Goal: Task Accomplishment & Management: Manage account settings

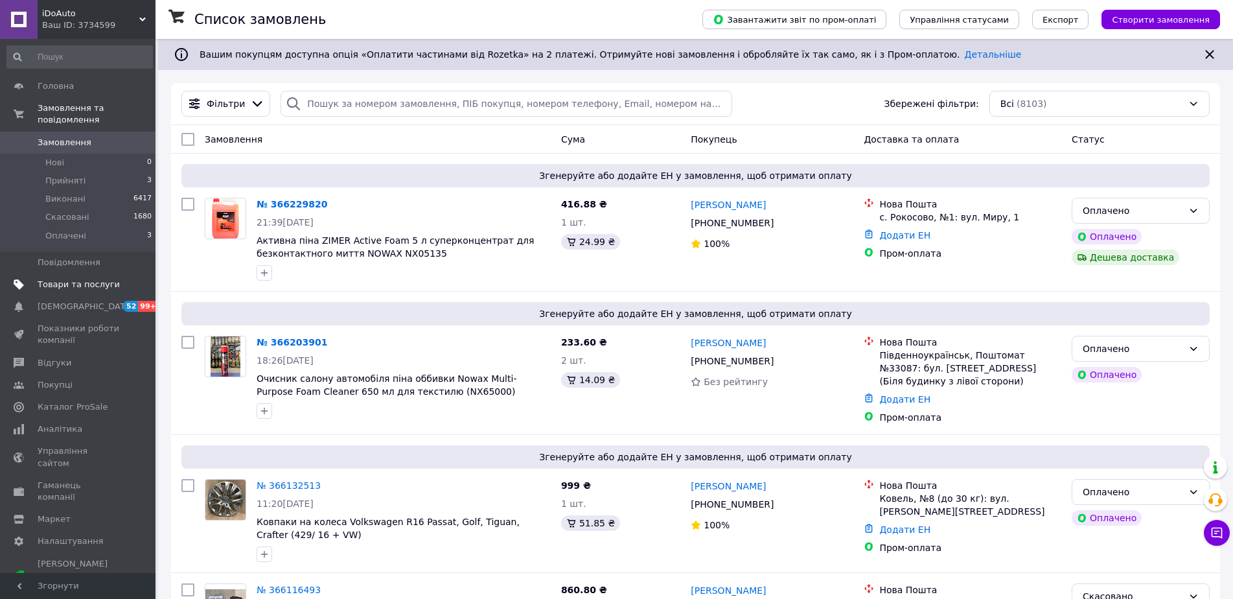
click at [73, 279] on span "Товари та послуги" at bounding box center [79, 285] width 82 height 12
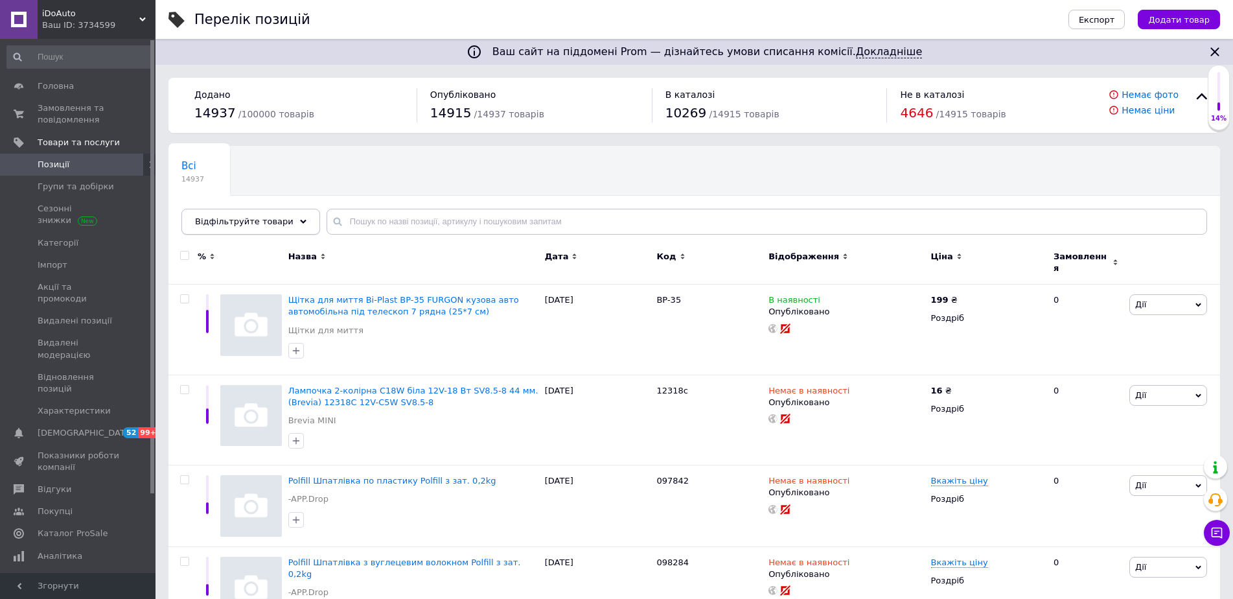
click at [288, 226] on div "Відфільтруйте товари" at bounding box center [250, 222] width 139 height 26
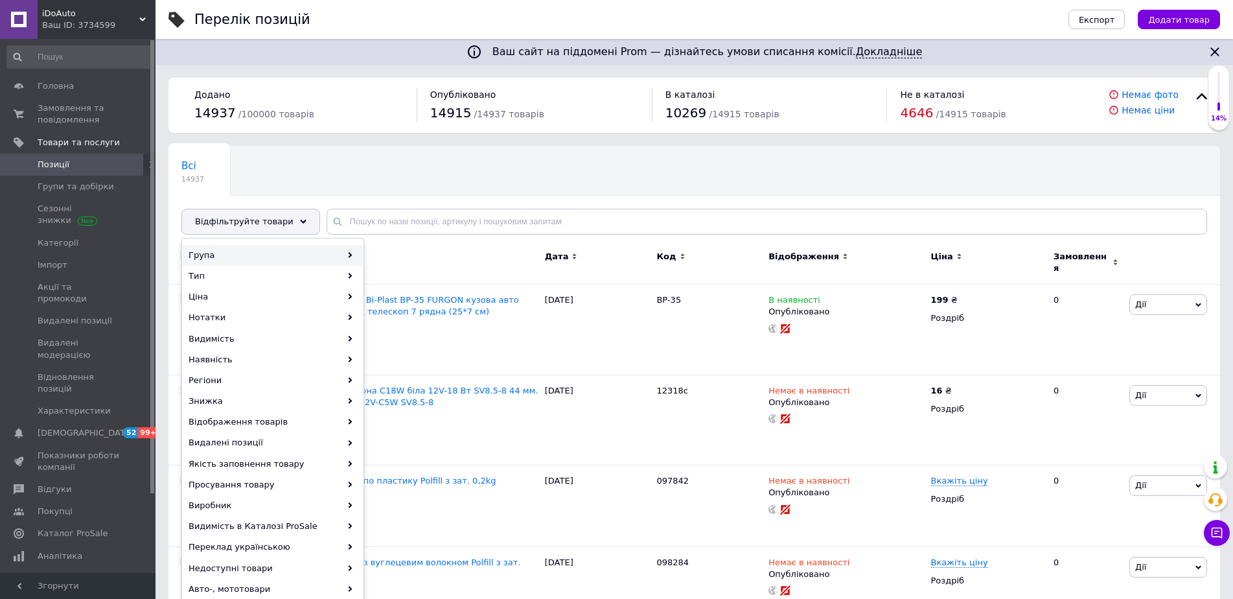
click at [207, 255] on div "Група" at bounding box center [273, 255] width 180 height 21
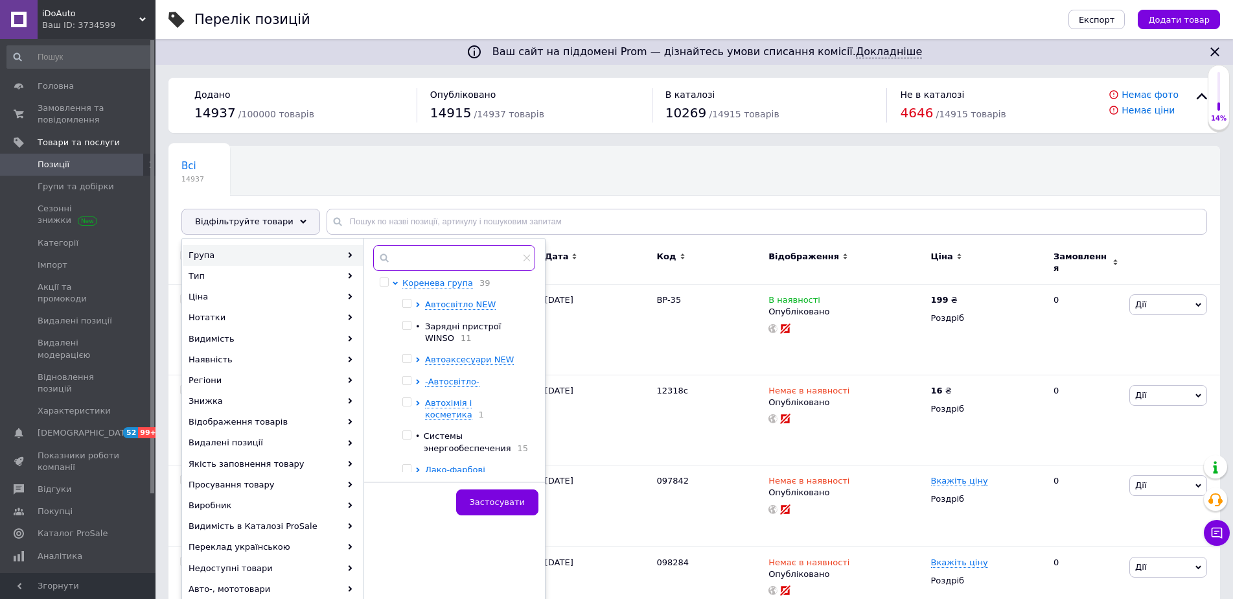
click at [403, 252] on input "text" at bounding box center [454, 258] width 162 height 26
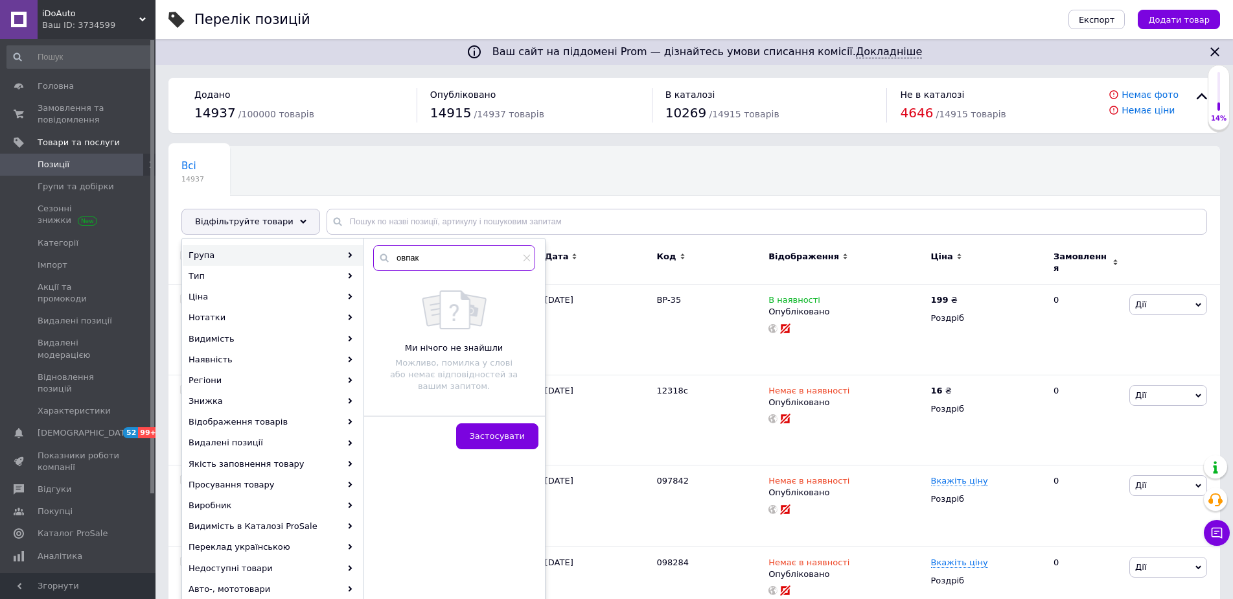
click at [397, 256] on input "овпак" at bounding box center [454, 258] width 162 height 26
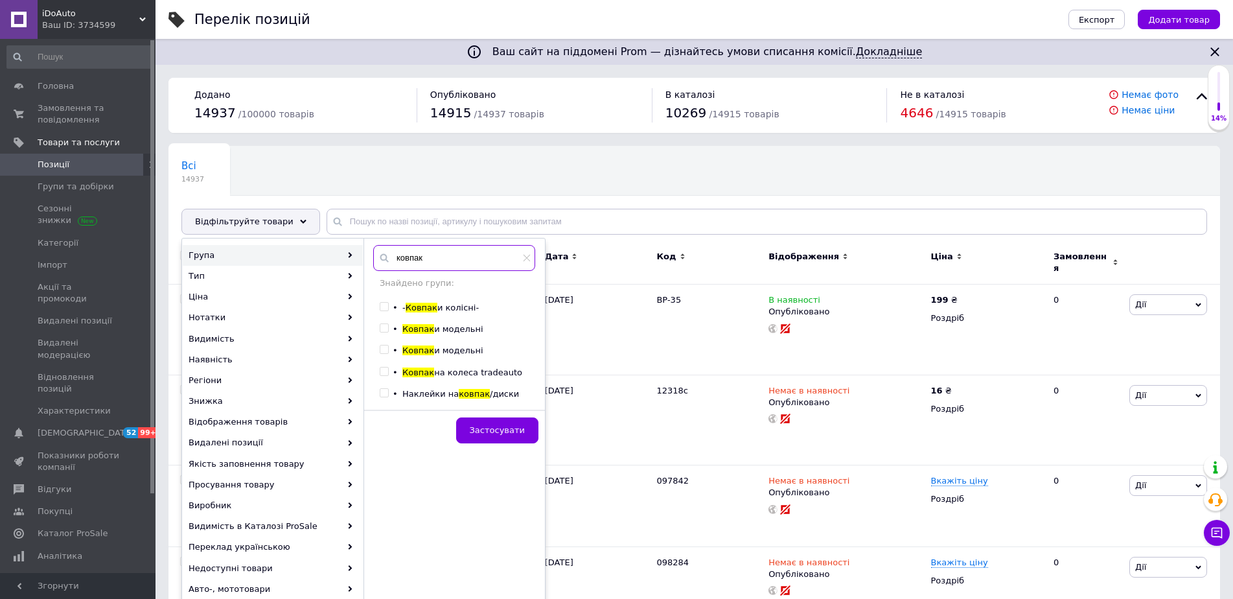
type input "ковпак"
click at [380, 328] on input "checkbox" at bounding box center [384, 328] width 8 height 8
checkbox input "true"
click at [387, 348] on input "checkbox" at bounding box center [384, 349] width 8 height 8
checkbox input "true"
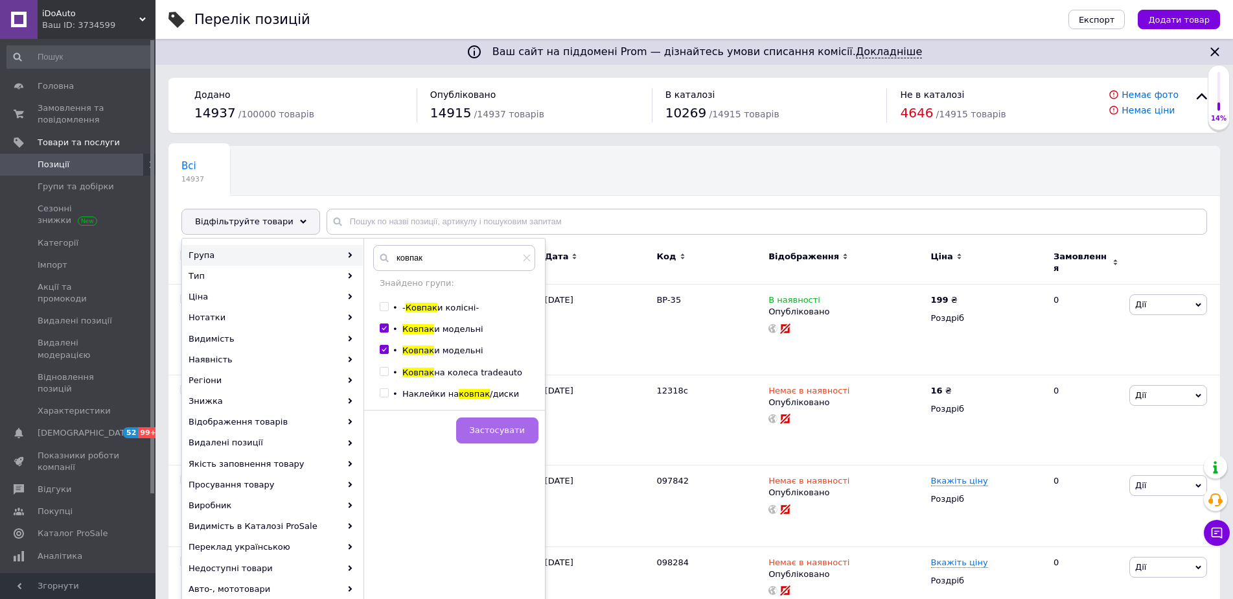
click at [511, 430] on span "Застосувати" at bounding box center [497, 430] width 55 height 10
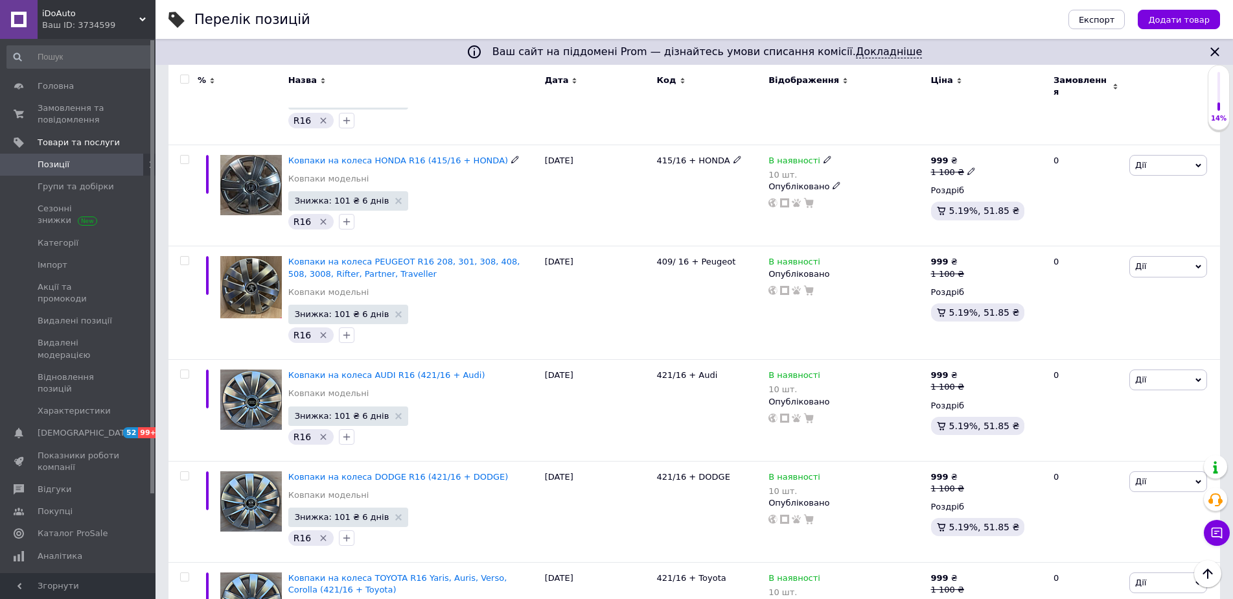
scroll to position [10419, 0]
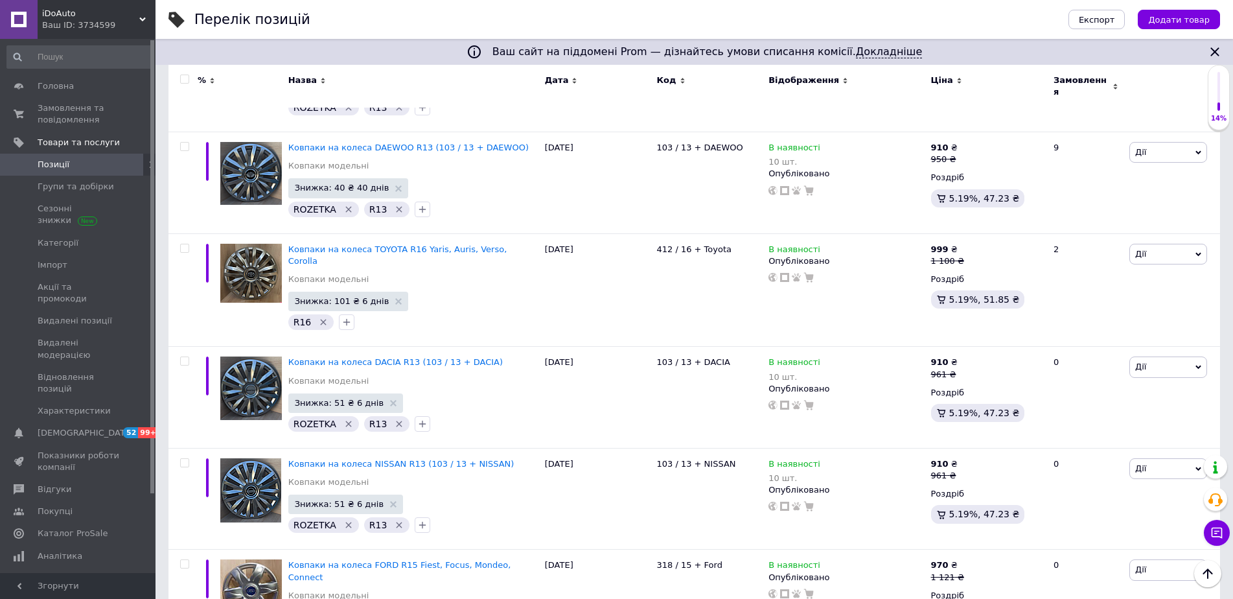
scroll to position [10300, 0]
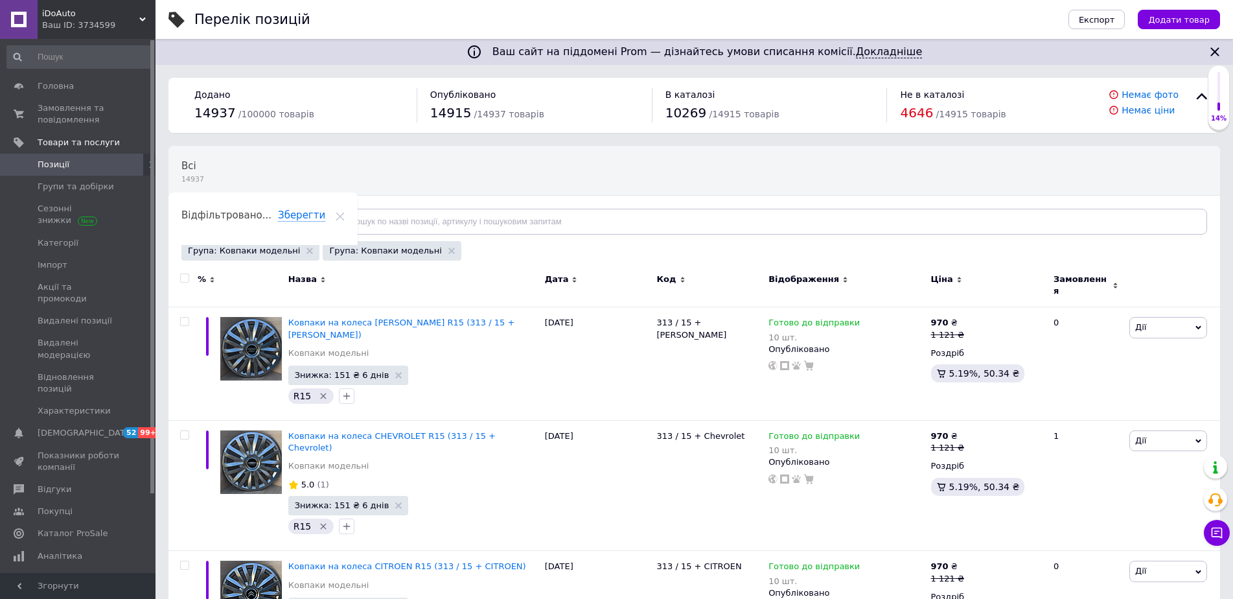
click at [135, 11] on span "iDoAuto" at bounding box center [90, 14] width 97 height 12
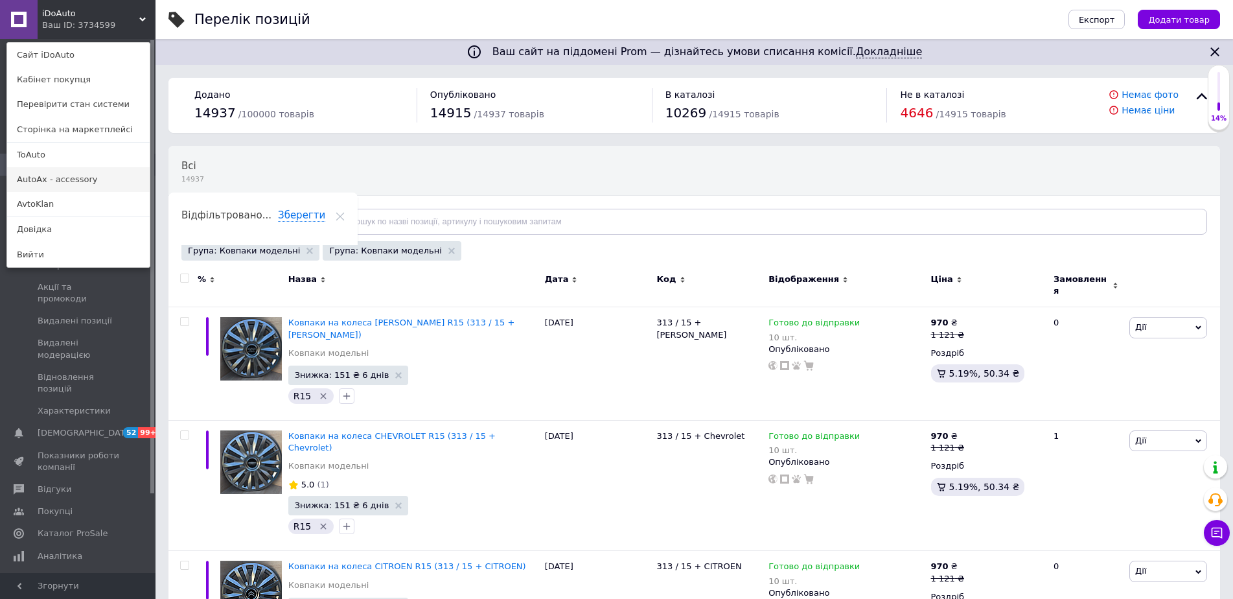
click at [37, 176] on link "AutoAx - accessory" at bounding box center [78, 179] width 143 height 25
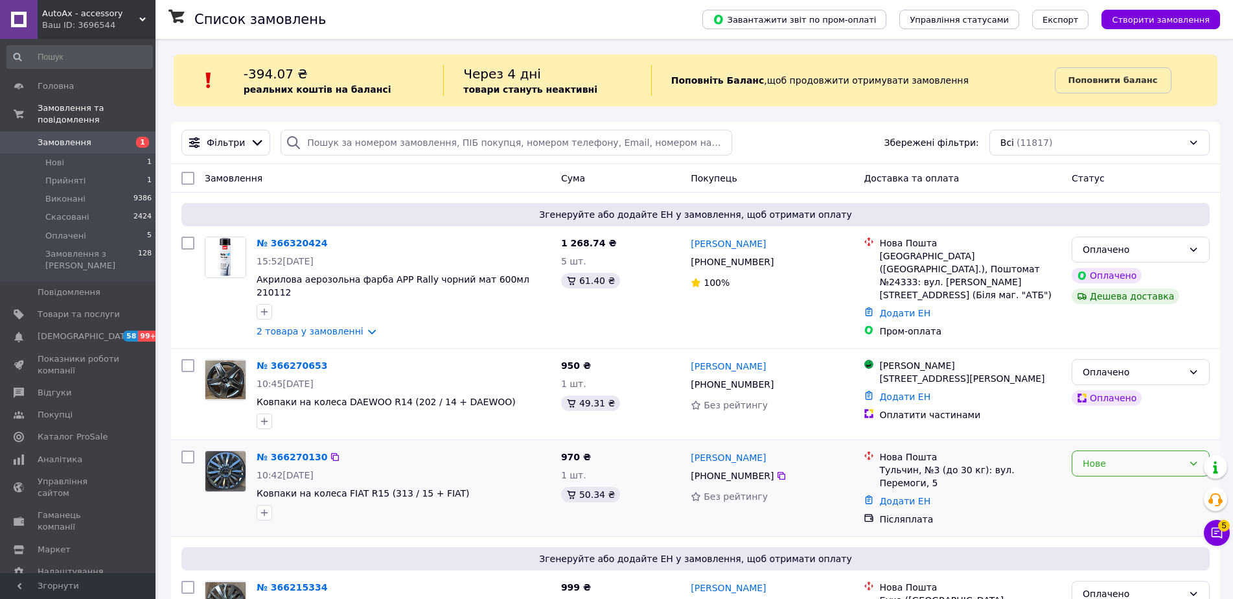
click at [1202, 450] on div "Нове" at bounding box center [1141, 463] width 138 height 26
click at [1091, 478] on li "Прийнято" at bounding box center [1141, 478] width 137 height 23
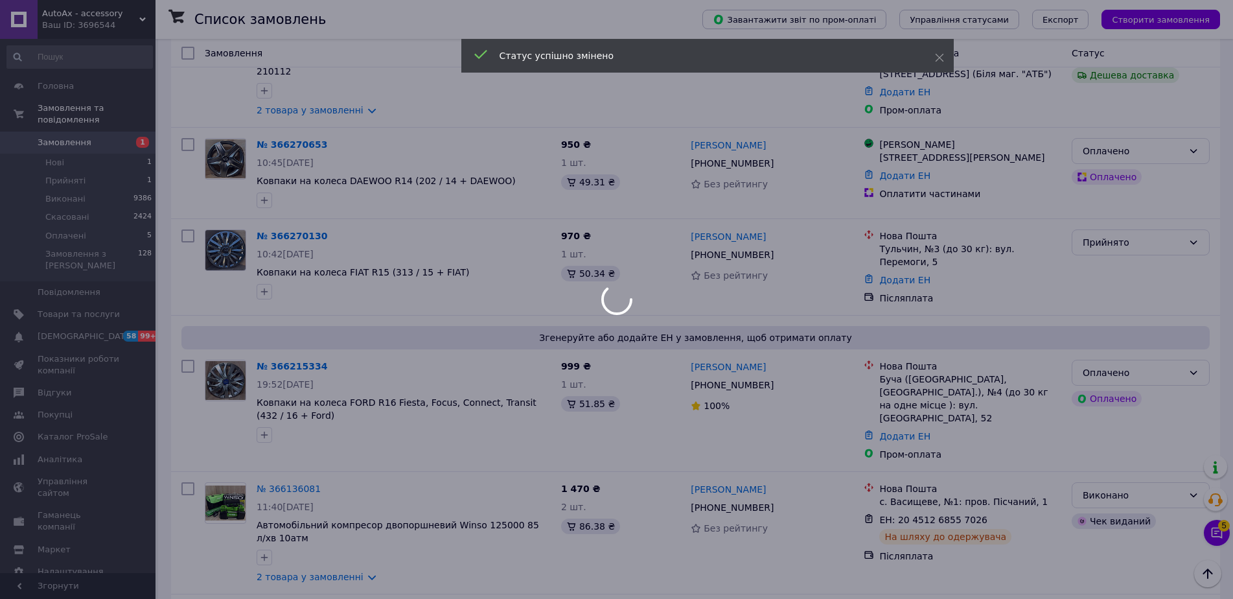
scroll to position [583, 0]
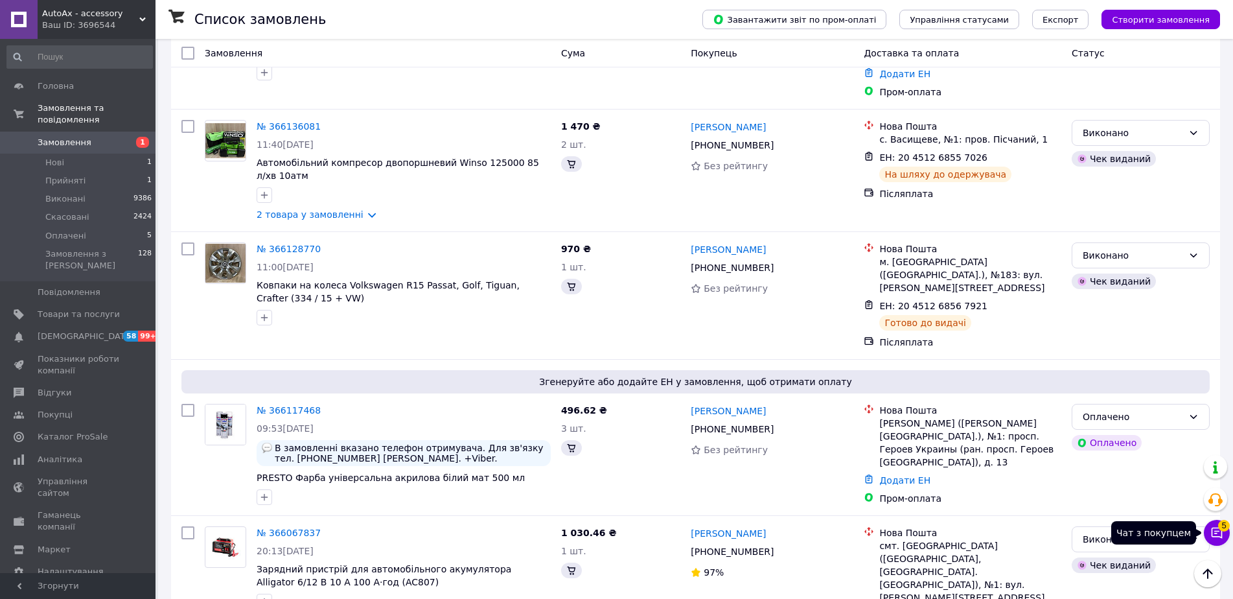
click at [1217, 535] on icon at bounding box center [1217, 532] width 13 height 13
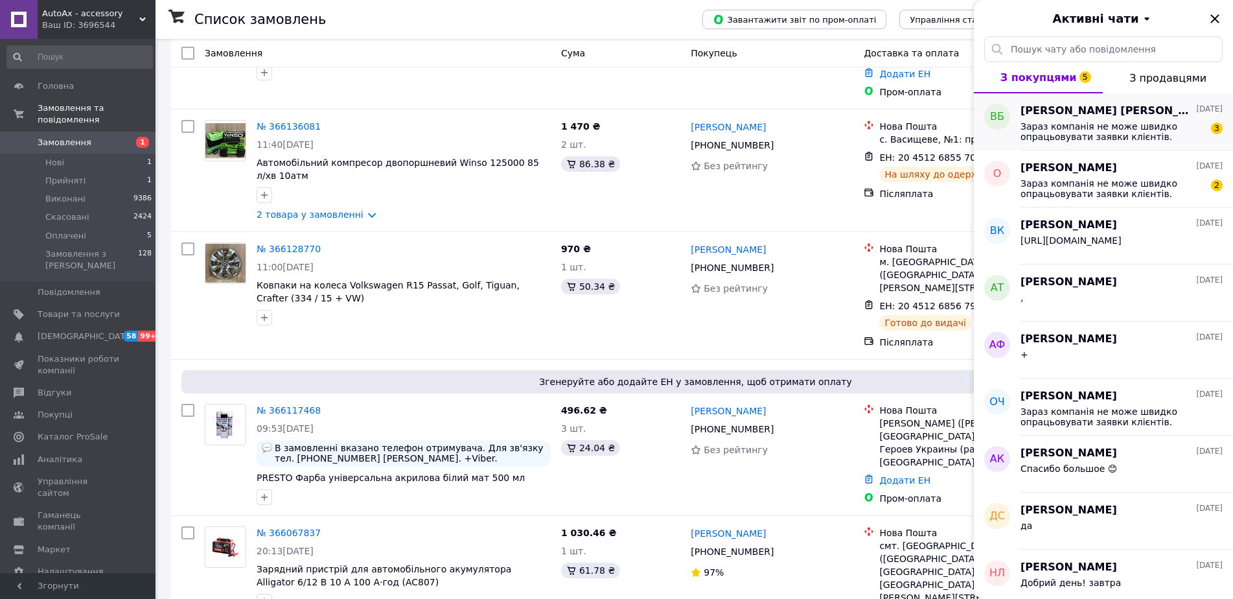
click at [1073, 126] on span "Зараз компанія не може швидко опрацьовувати заявки клієнтів. Графік роботи мага…" at bounding box center [1113, 131] width 184 height 21
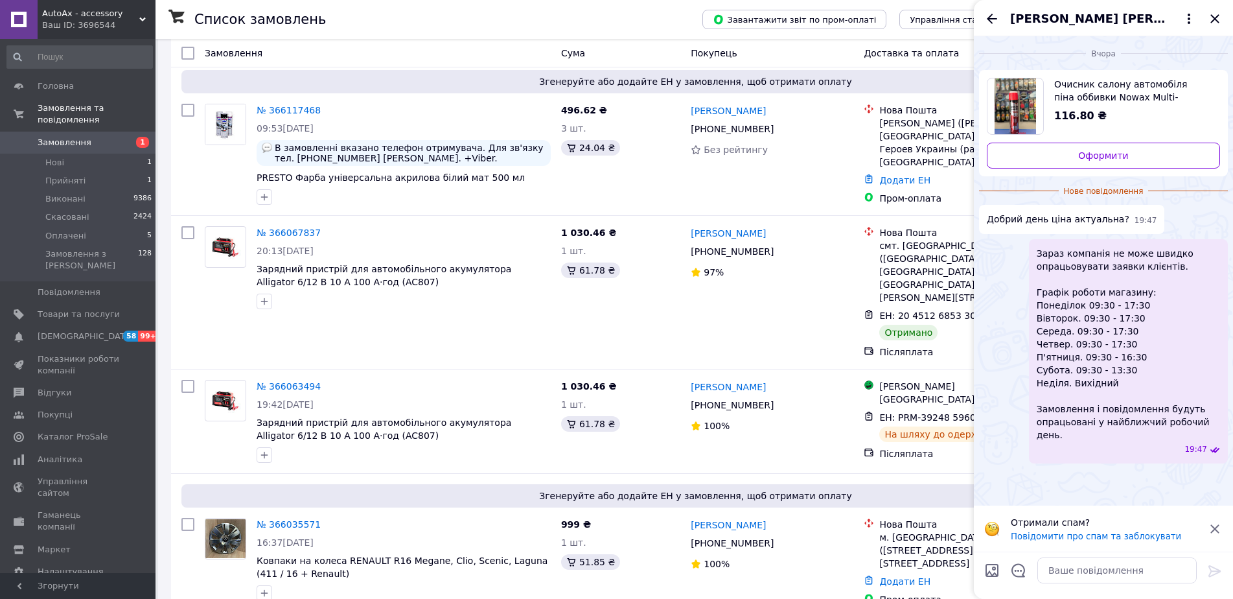
scroll to position [648, 0]
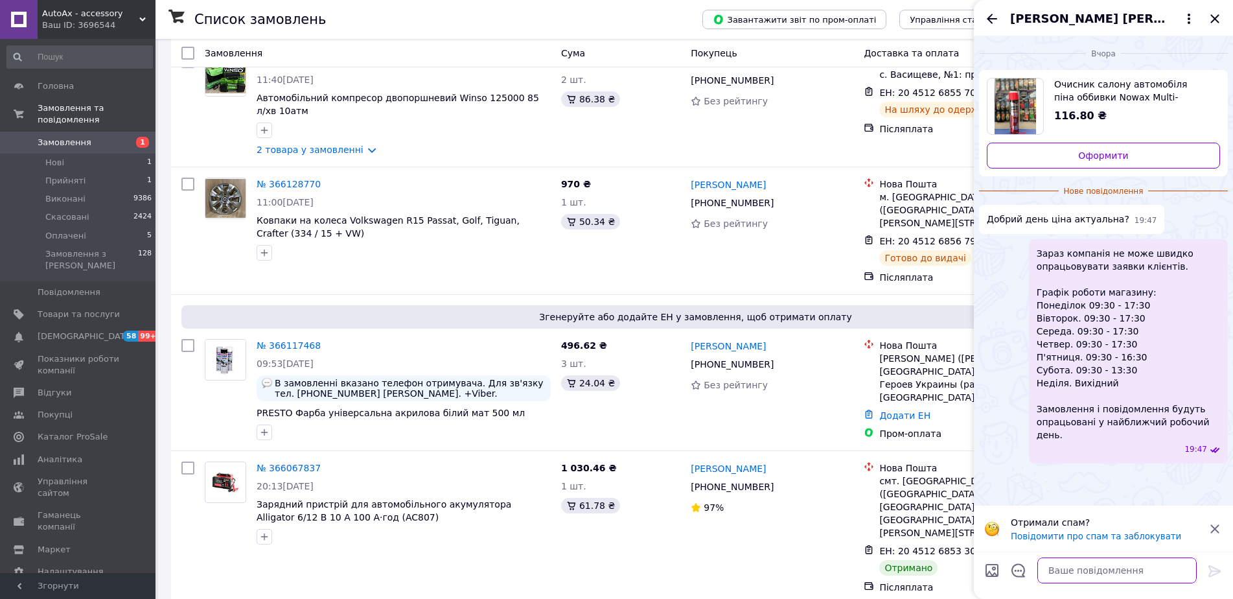
click at [1078, 574] on textarea at bounding box center [1117, 570] width 159 height 26
type textarea "Добрий день, так"
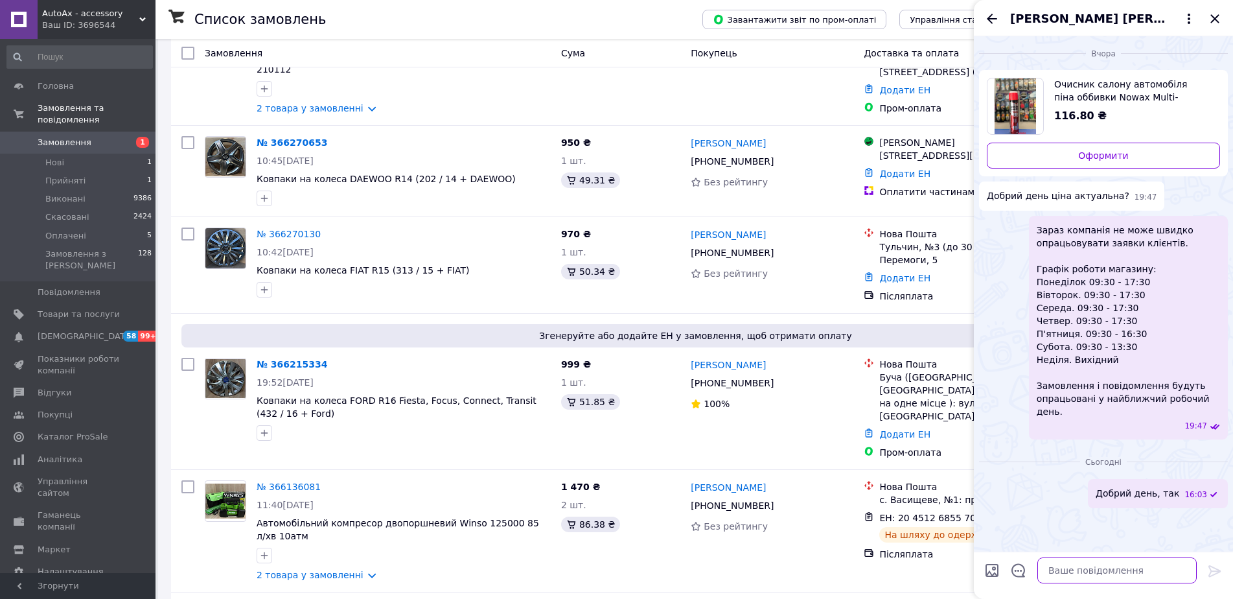
scroll to position [194, 0]
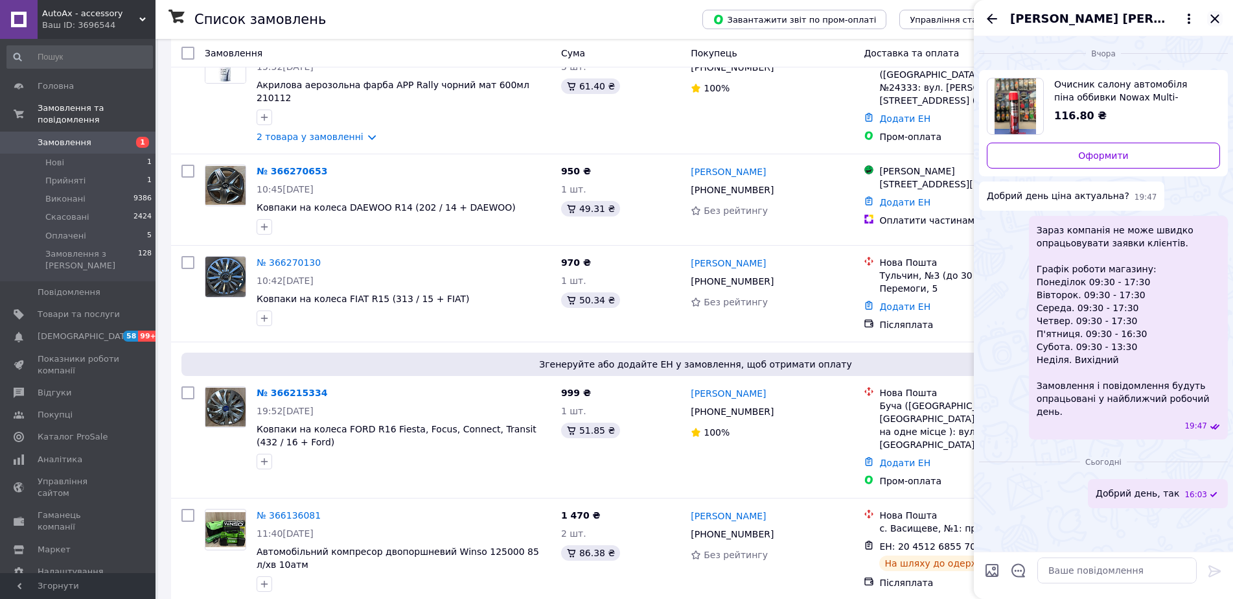
click at [1213, 19] on icon "Закрити" at bounding box center [1215, 19] width 16 height 16
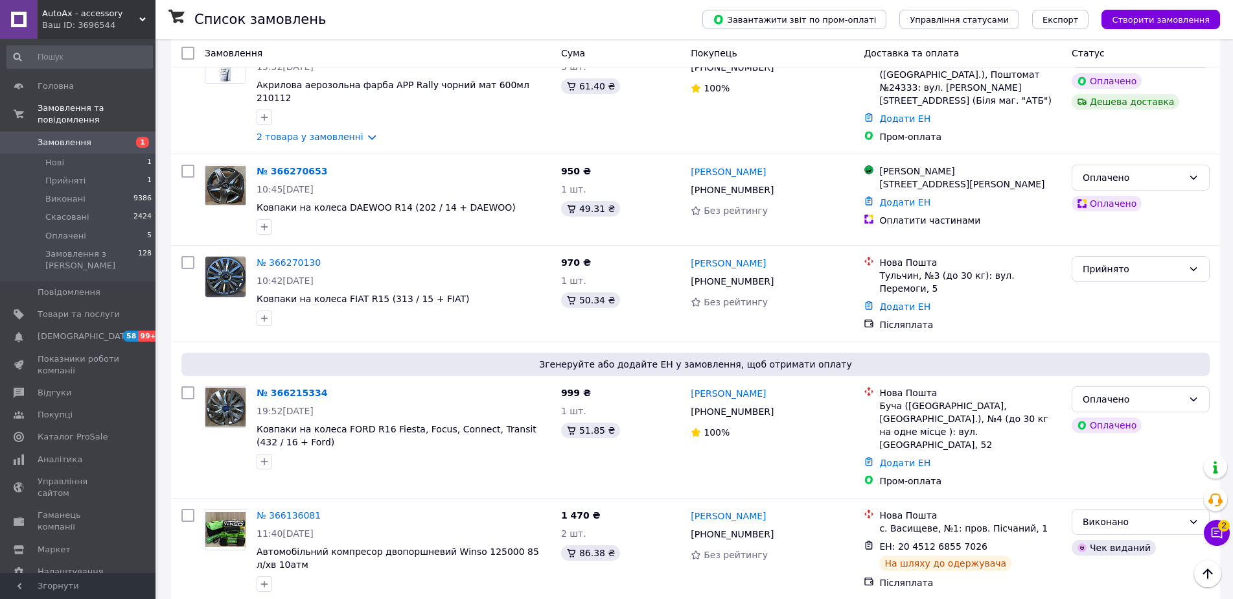
click at [1205, 519] on div "2 Чат з покупцем Тех підтримка Чат з покупцем 2" at bounding box center [1217, 500] width 26 height 100
click at [1218, 530] on button "Чат з покупцем 2" at bounding box center [1217, 533] width 26 height 26
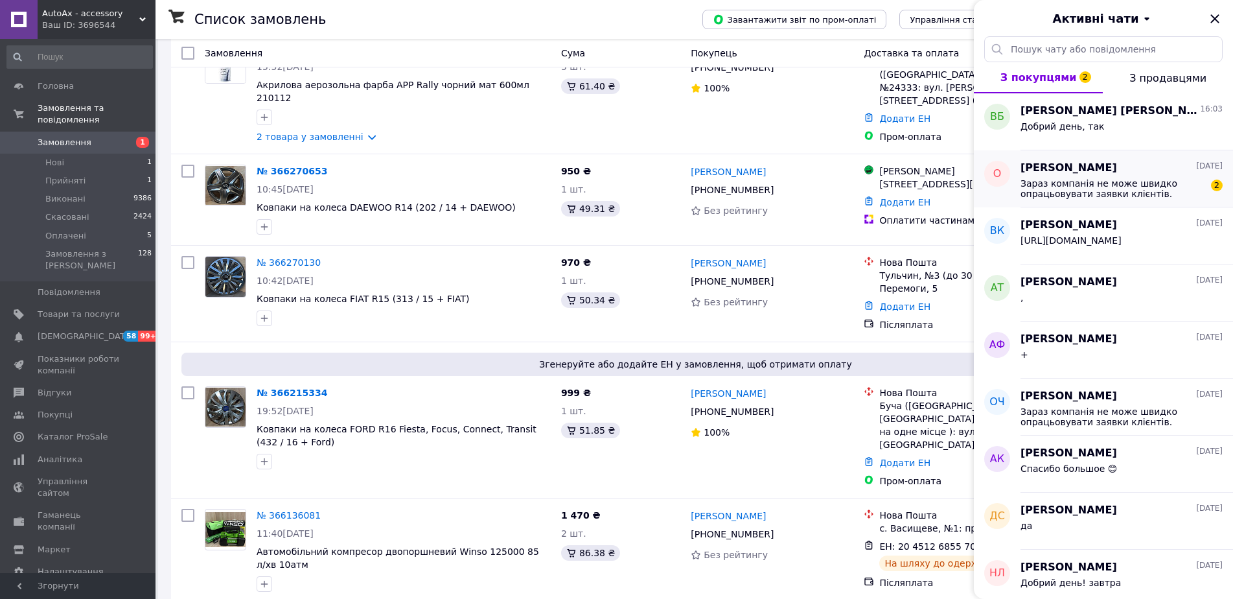
click at [1059, 191] on span "Зараз компанія не може швидко опрацьовувати заявки клієнтів. Графік роботи мага…" at bounding box center [1113, 188] width 184 height 21
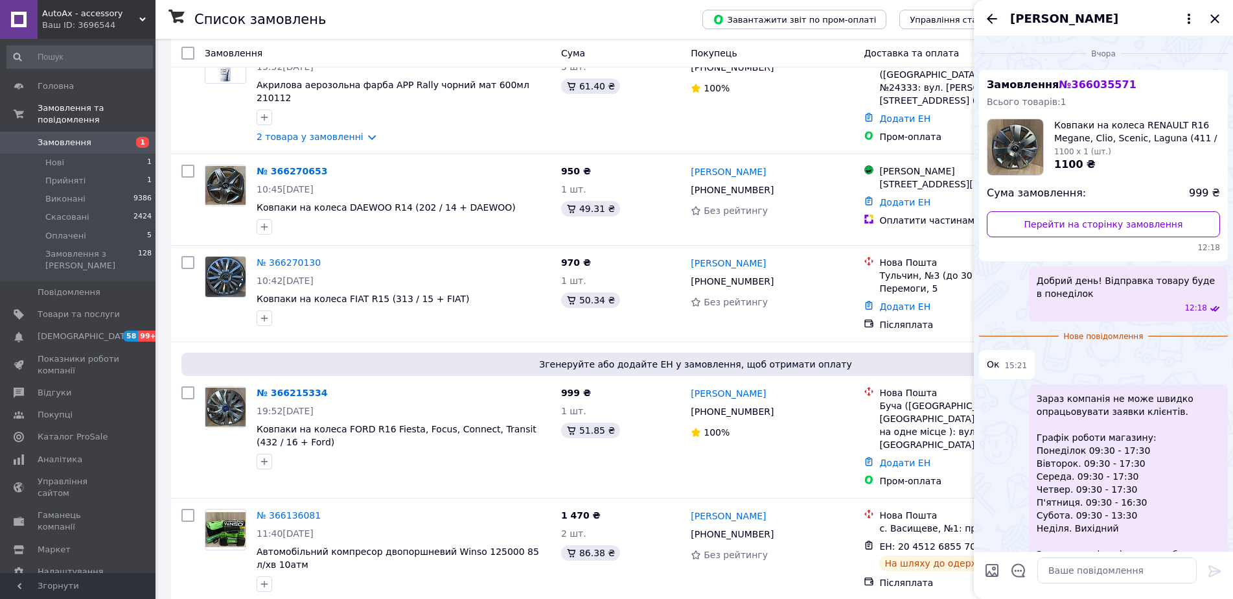
scroll to position [49, 0]
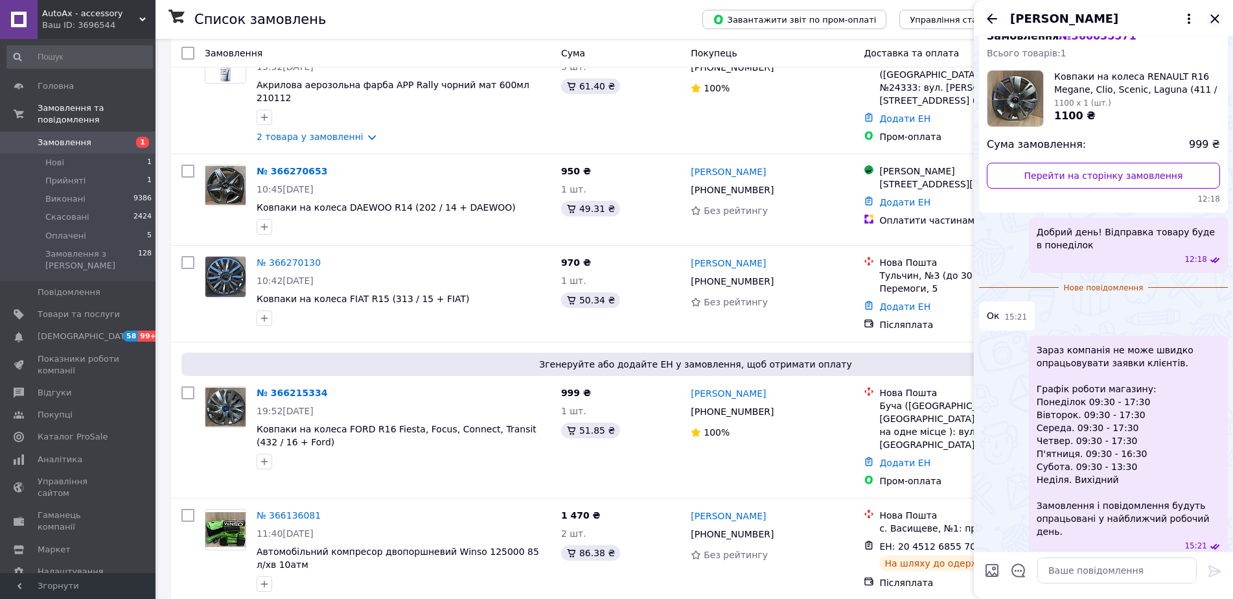
click at [1218, 18] on icon "Закрити" at bounding box center [1215, 19] width 16 height 16
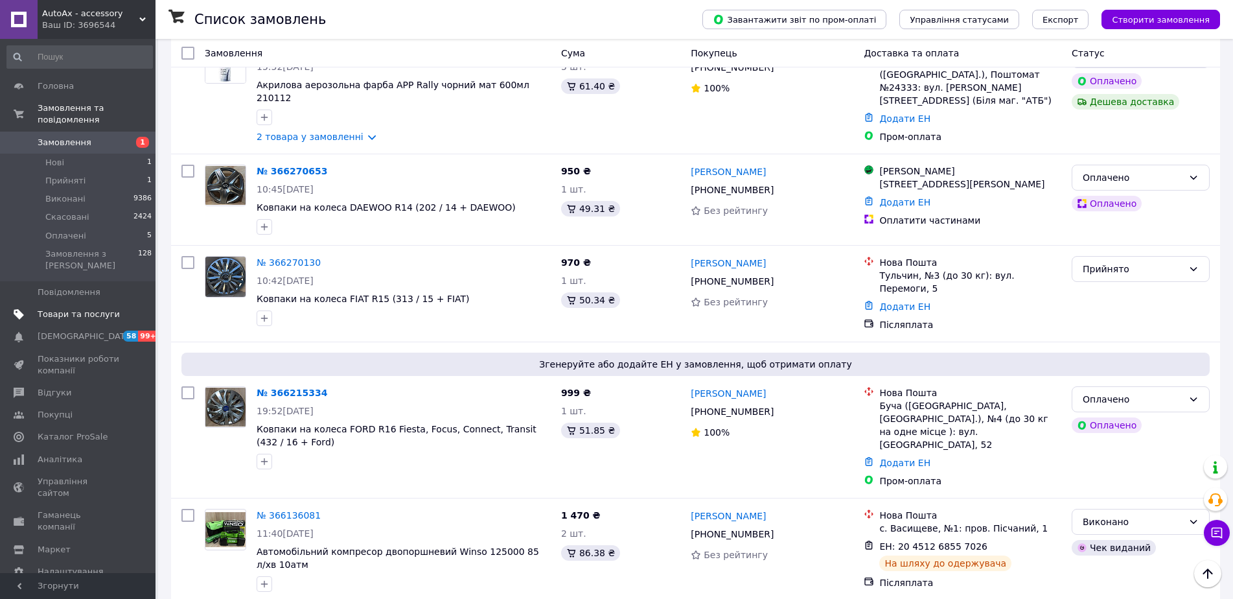
click at [97, 308] on span "Товари та послуги" at bounding box center [79, 314] width 82 height 12
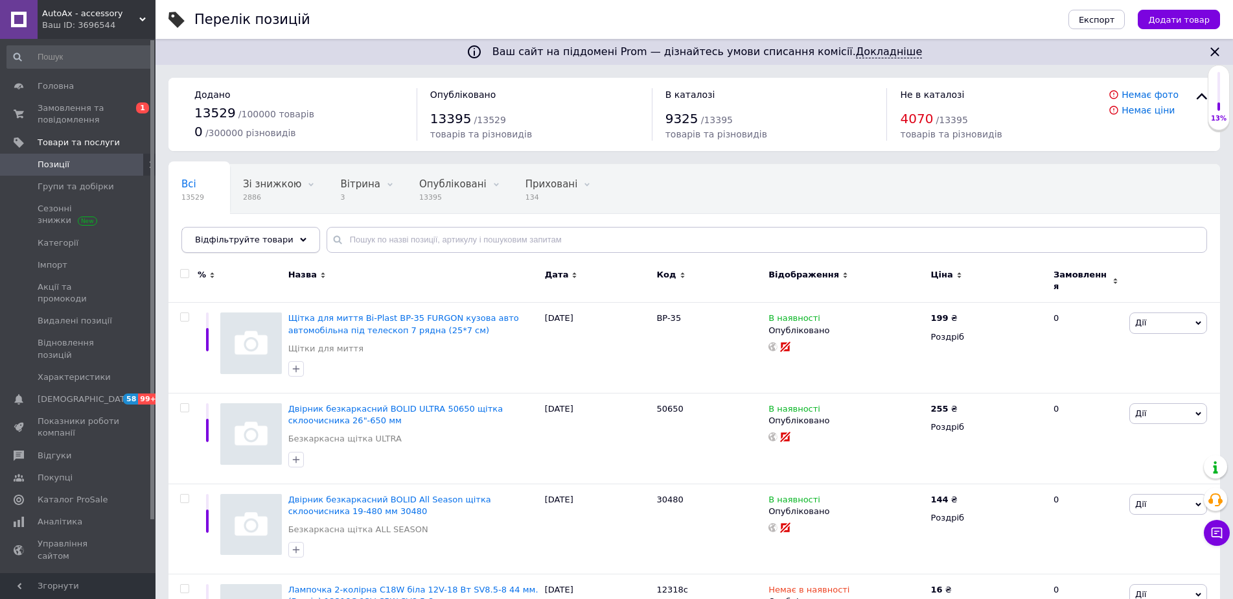
click at [287, 236] on div "Відфільтруйте товари" at bounding box center [250, 240] width 139 height 26
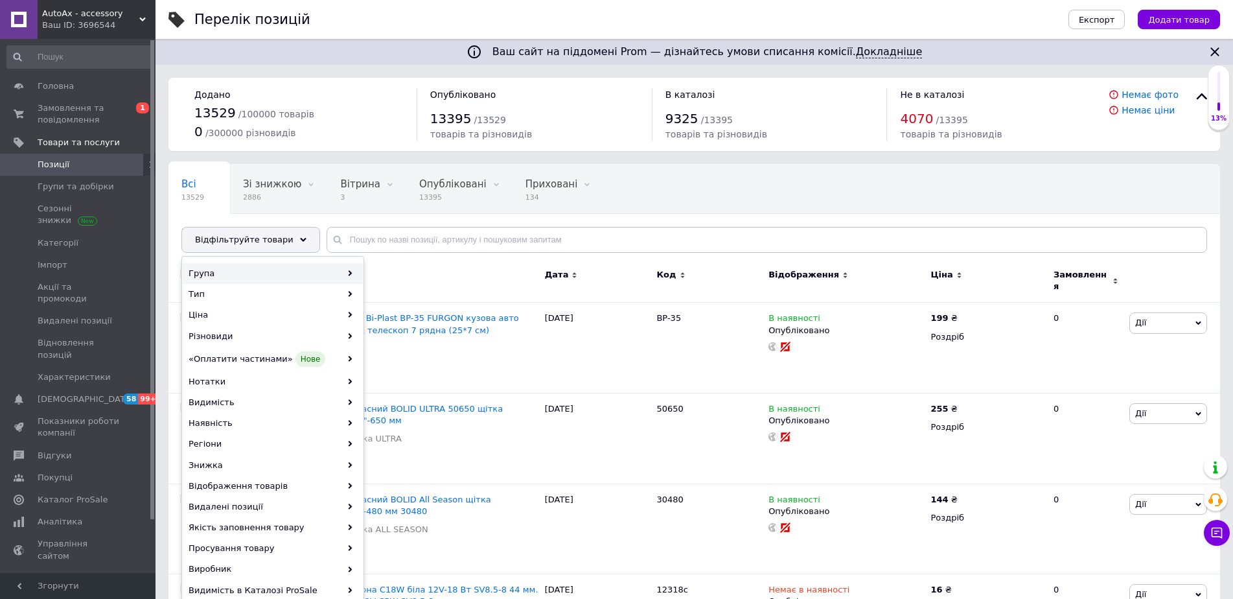
click at [221, 264] on div "Група" at bounding box center [273, 273] width 180 height 21
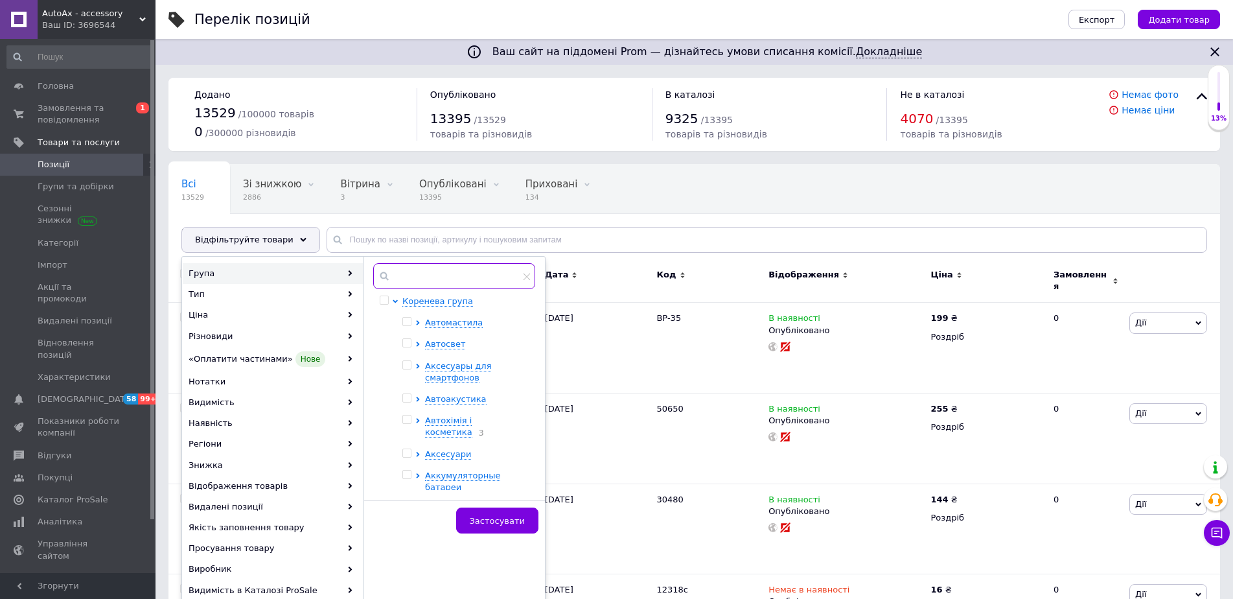
click at [455, 275] on input "text" at bounding box center [454, 276] width 162 height 26
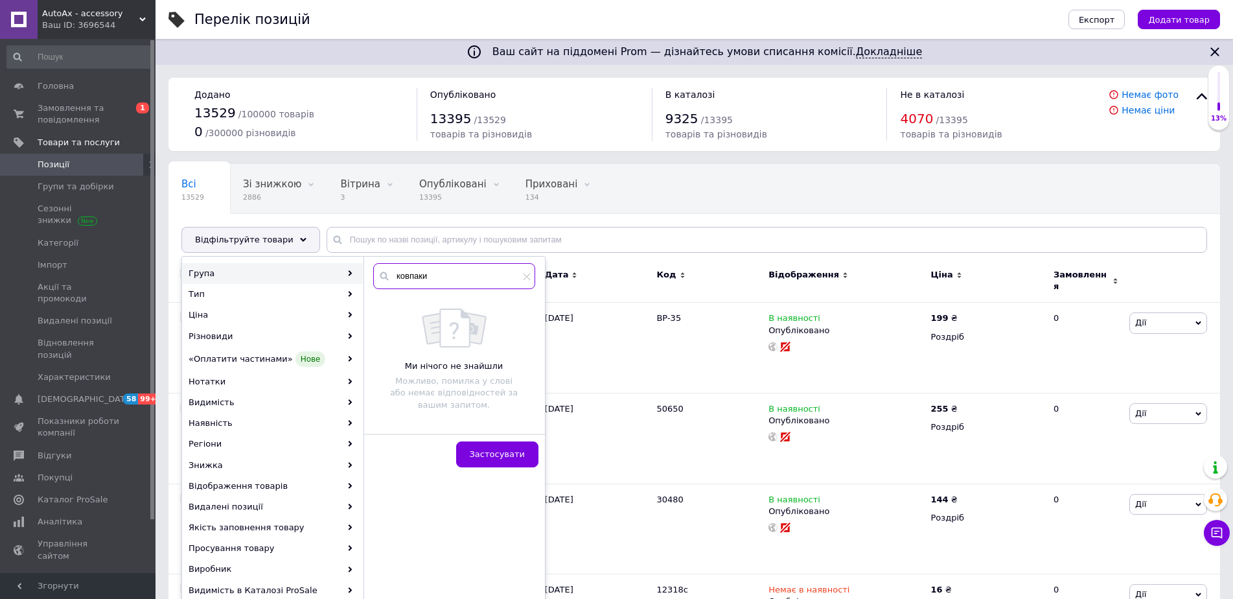
type input "ковпаки"
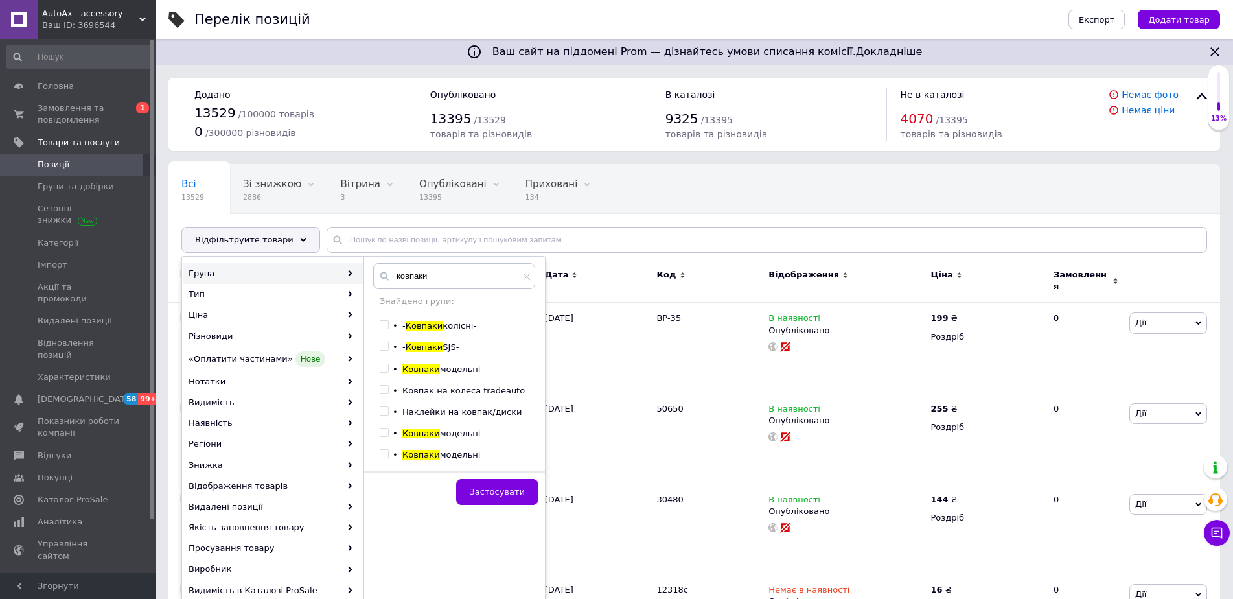
click at [387, 370] on input "checkbox" at bounding box center [384, 368] width 8 height 8
checkbox input "true"
click at [382, 431] on input "checkbox" at bounding box center [384, 432] width 8 height 8
checkbox input "true"
click at [388, 451] on input "checkbox" at bounding box center [384, 454] width 8 height 8
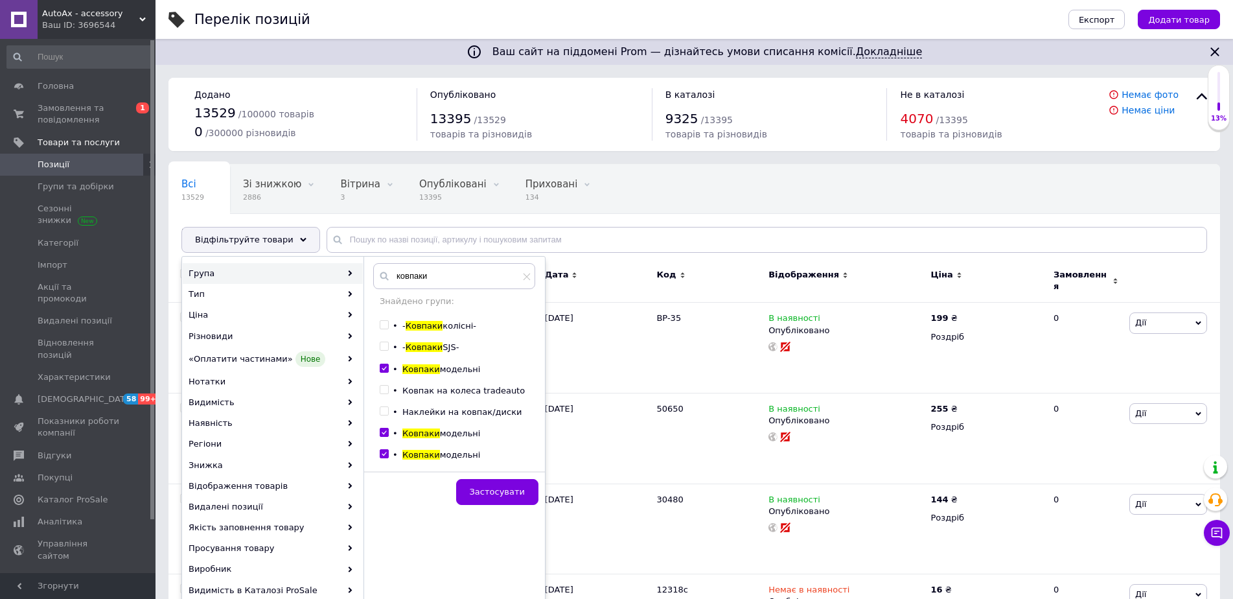
checkbox input "true"
click at [507, 491] on span "Застосувати" at bounding box center [497, 492] width 55 height 10
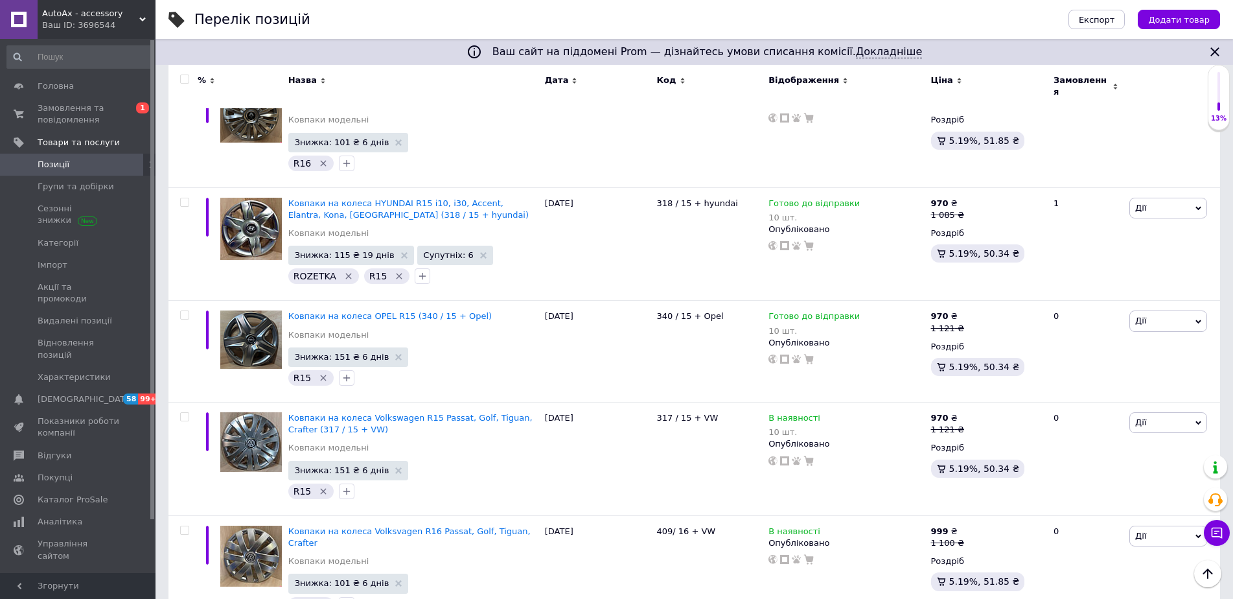
scroll to position [10442, 0]
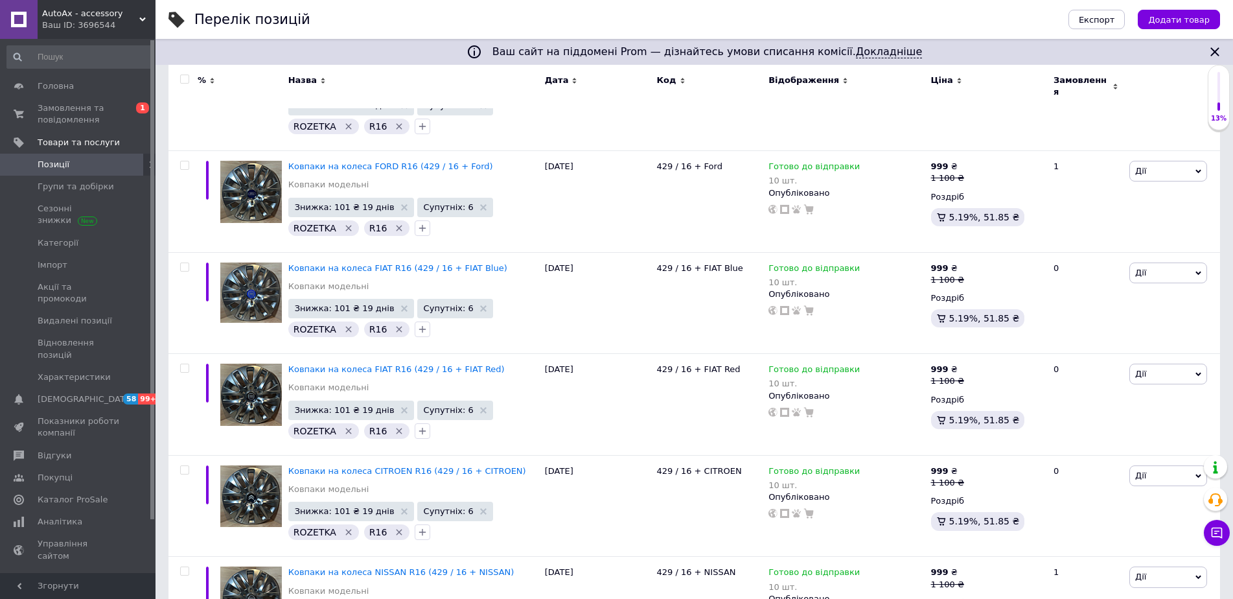
scroll to position [6495, 0]
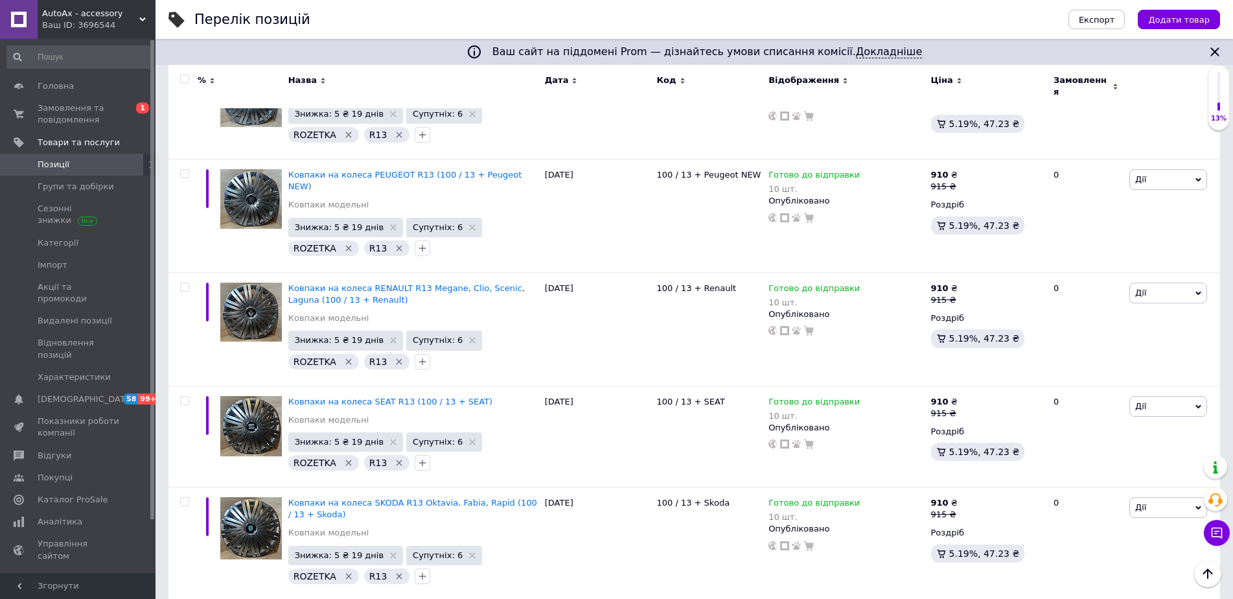
scroll to position [10013, 0]
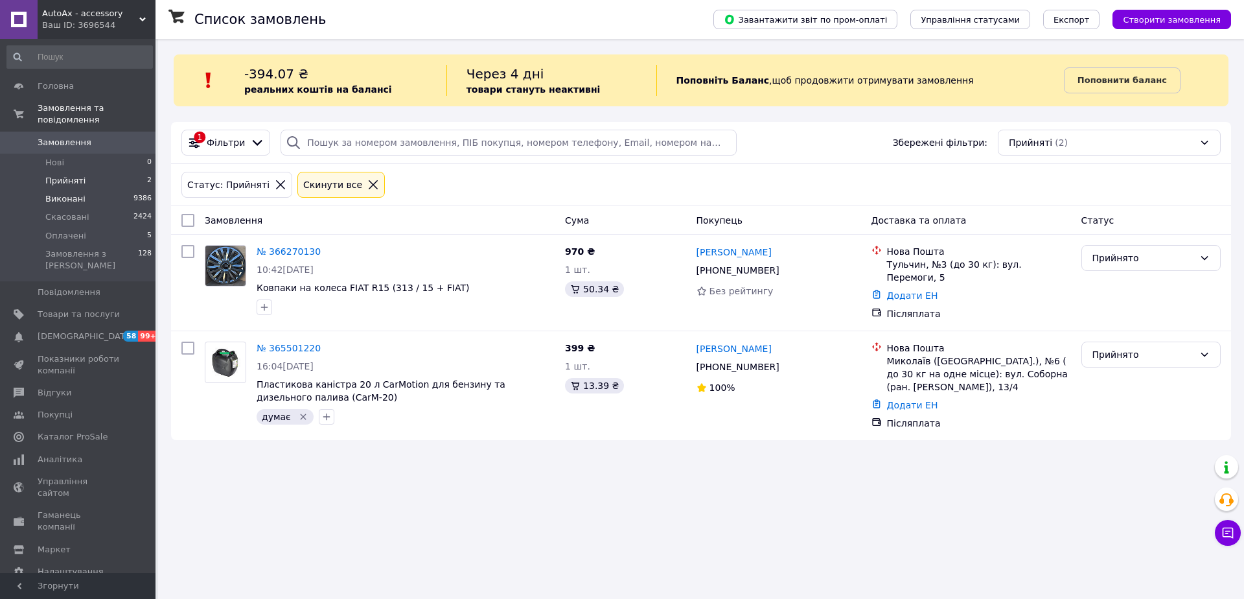
click at [65, 193] on span "Виконані" at bounding box center [65, 199] width 40 height 12
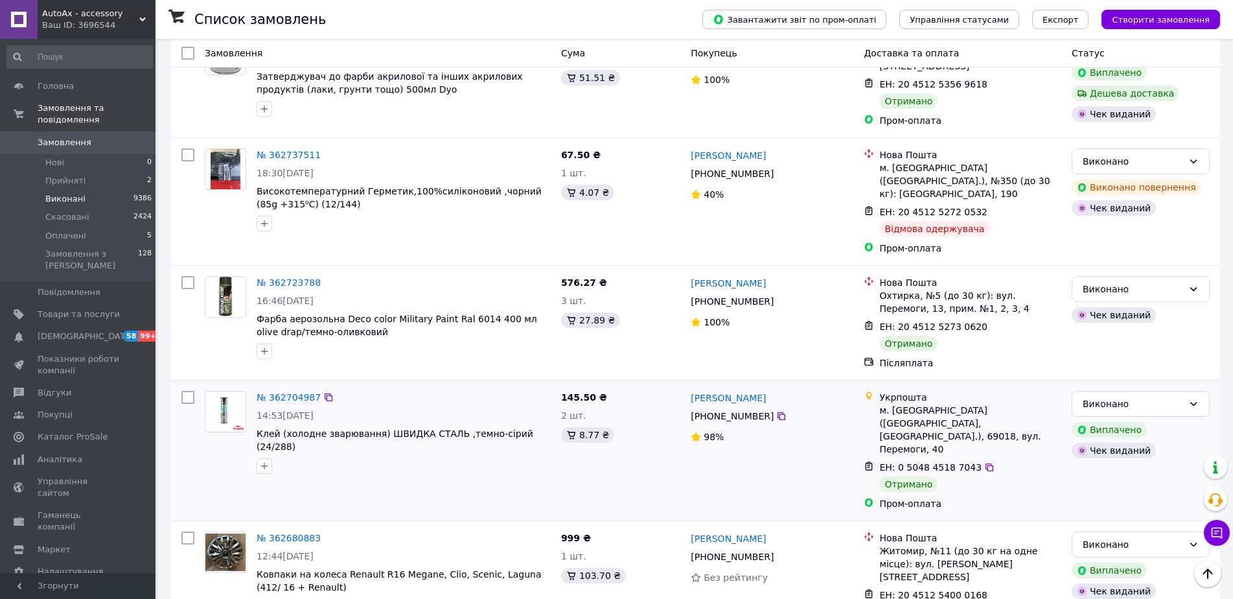
scroll to position [11331, 0]
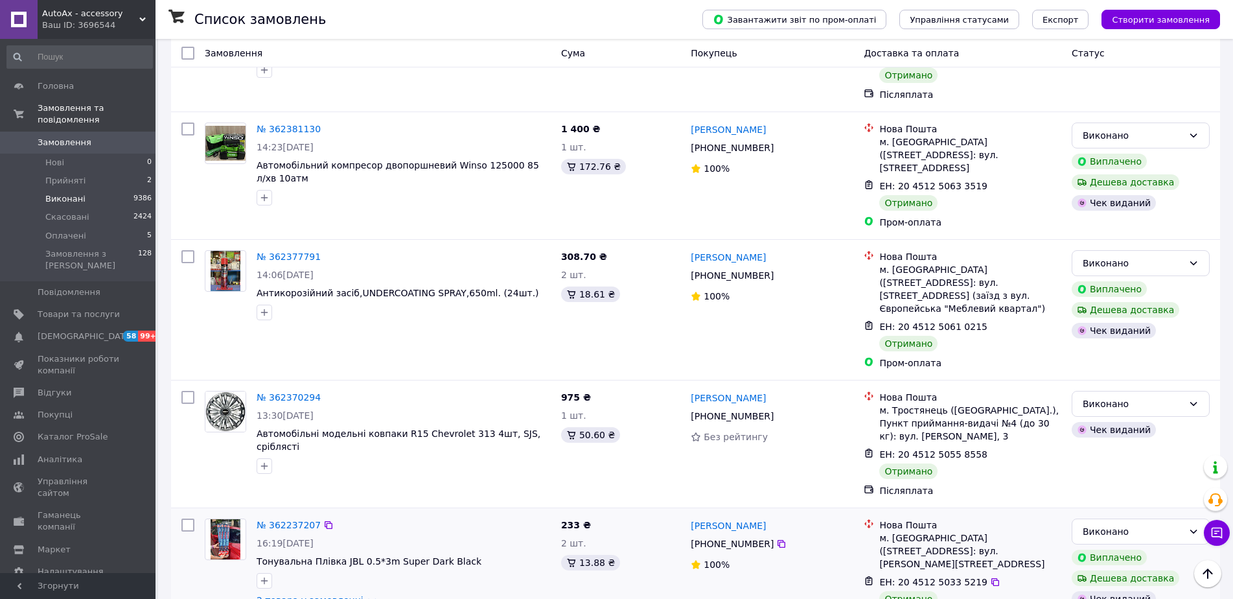
scroll to position [843, 0]
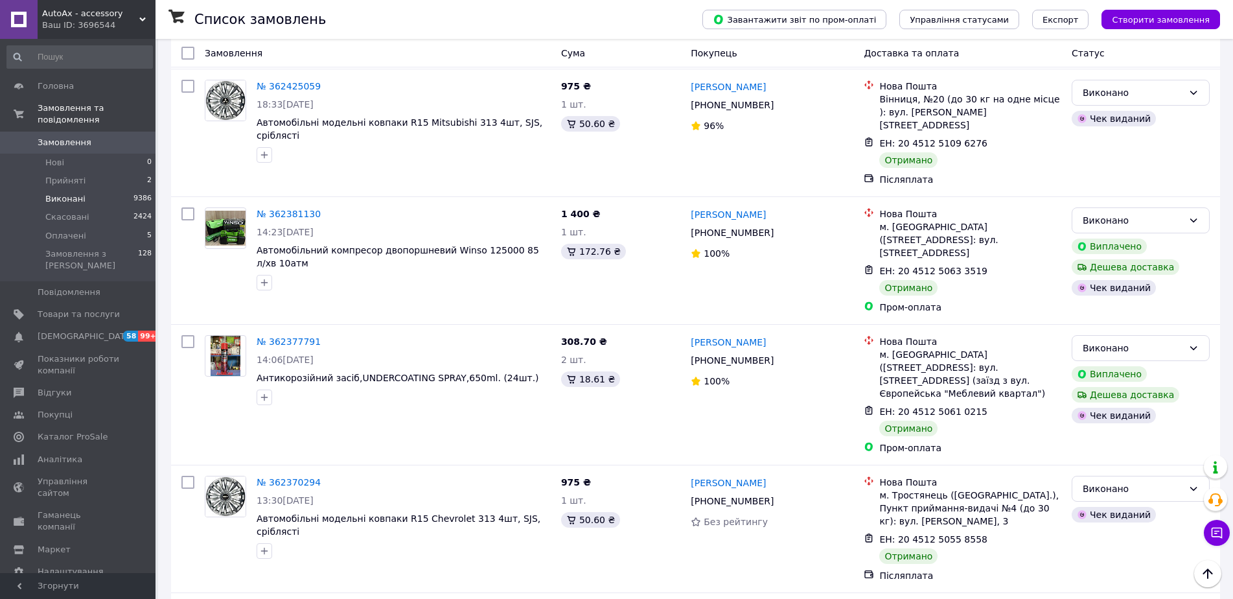
click at [142, 17] on icon at bounding box center [142, 19] width 6 height 6
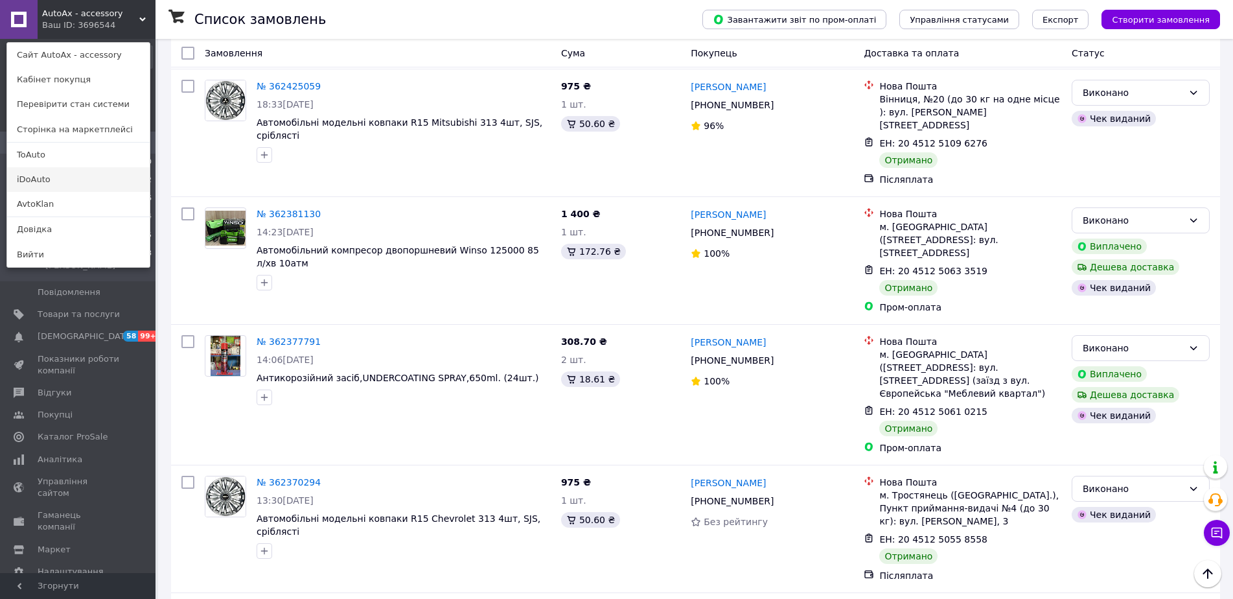
click at [52, 180] on link "iDoAuto" at bounding box center [78, 179] width 143 height 25
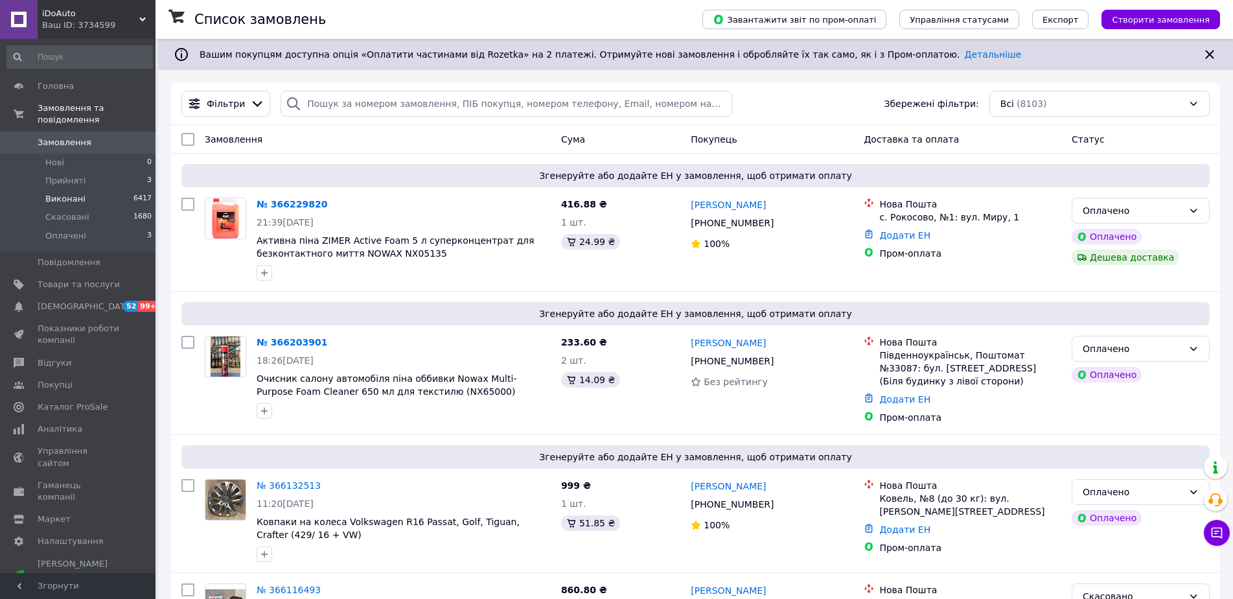
click at [61, 193] on span "Виконані" at bounding box center [65, 199] width 40 height 12
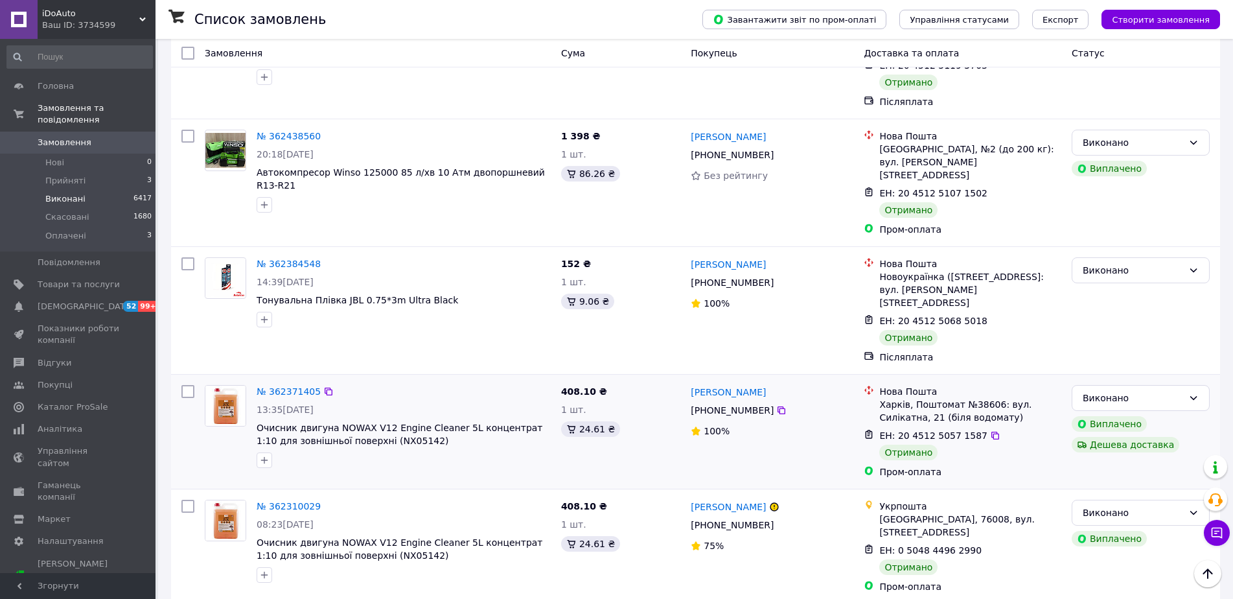
scroll to position [10110, 0]
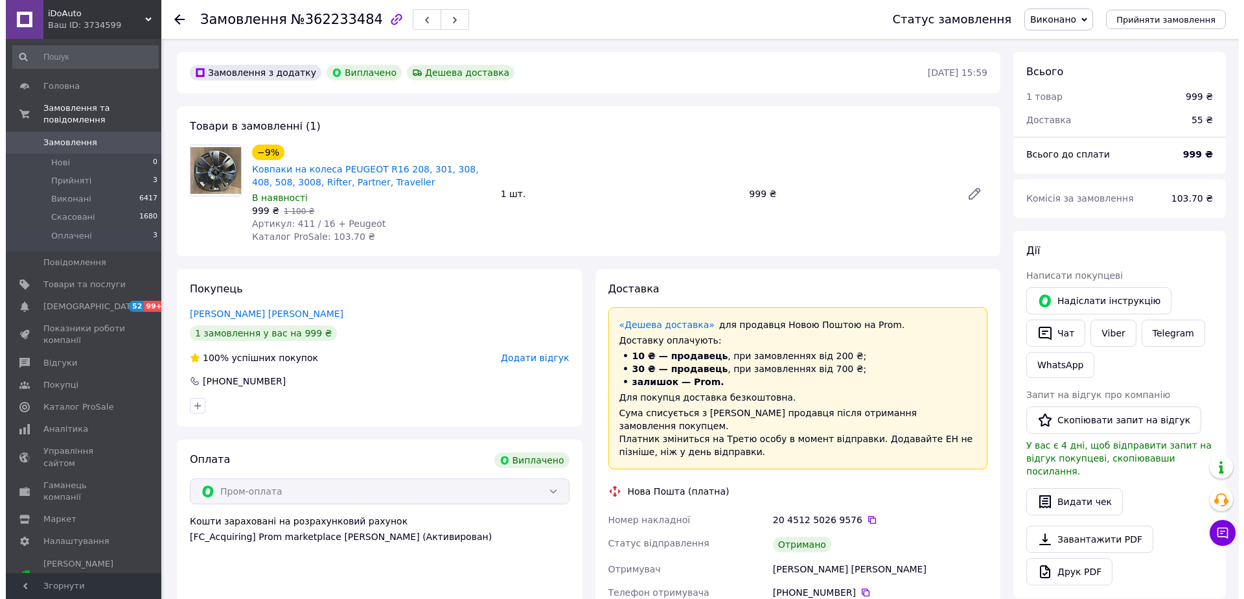
scroll to position [18, 0]
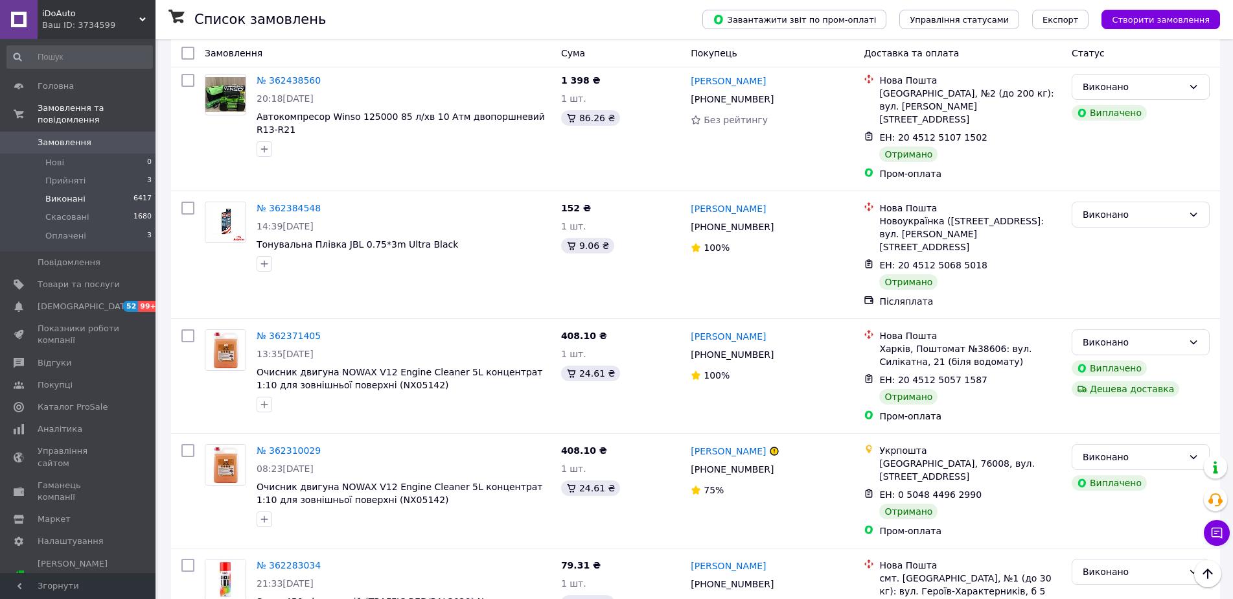
scroll to position [9964, 0]
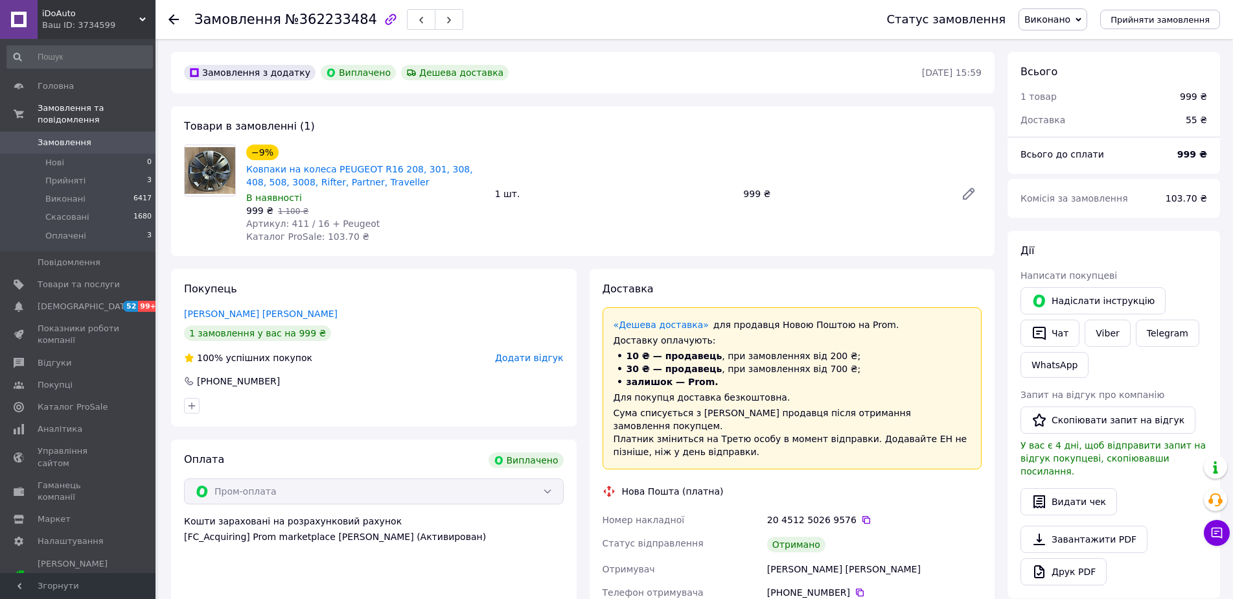
scroll to position [18, 0]
click at [140, 14] on div "iDoAuto Ваш ID: 3734599" at bounding box center [97, 19] width 118 height 39
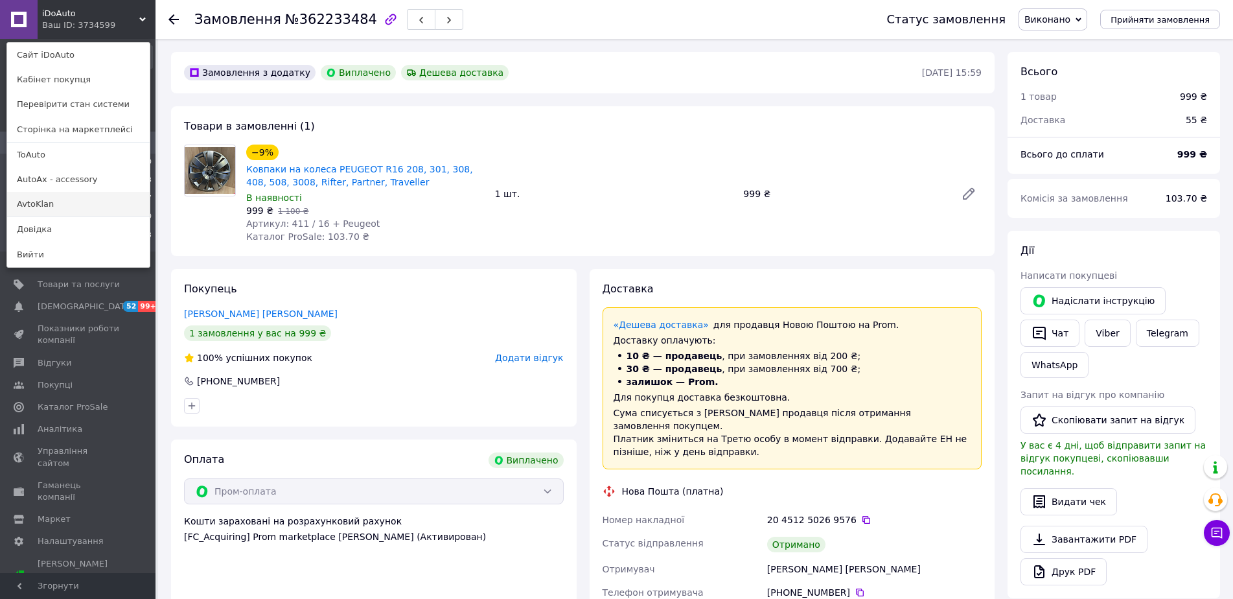
click at [43, 197] on link "AvtoKlan" at bounding box center [78, 204] width 143 height 25
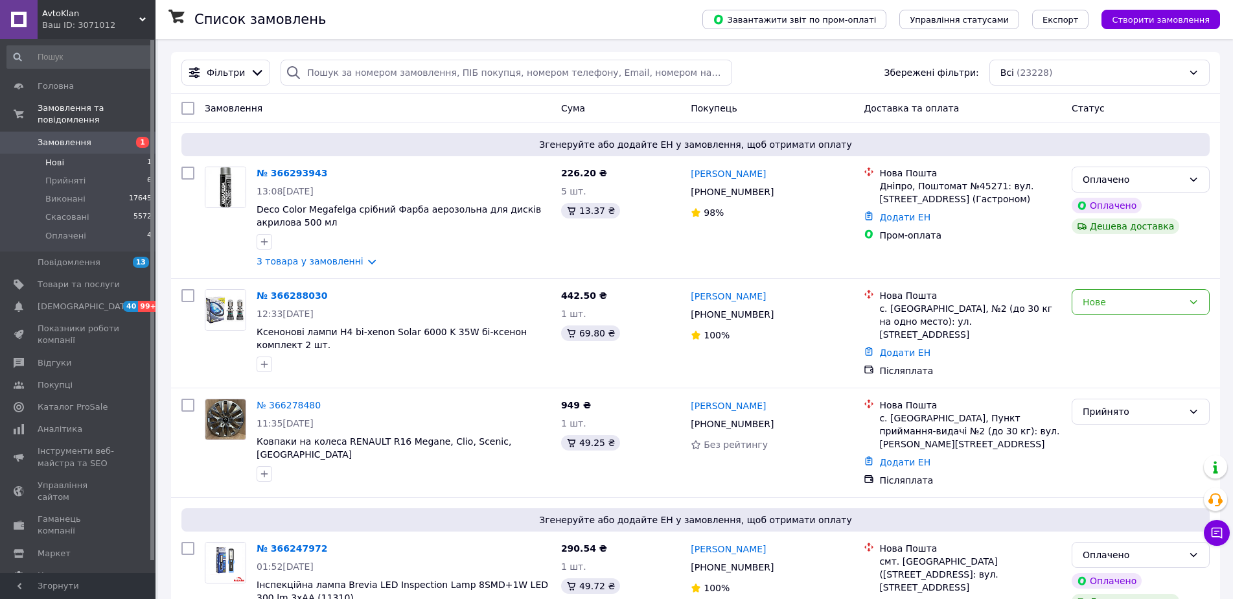
click at [58, 157] on span "Нові" at bounding box center [54, 163] width 19 height 12
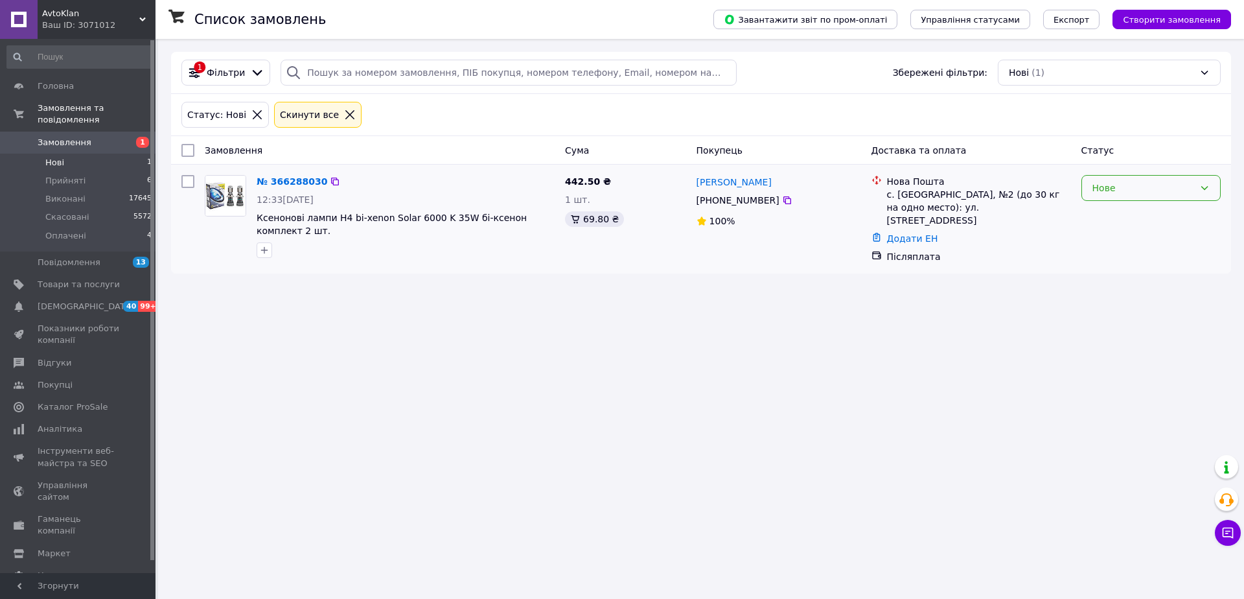
click at [1206, 178] on div "Нове" at bounding box center [1151, 188] width 139 height 26
click at [1106, 216] on li "Прийнято" at bounding box center [1151, 216] width 138 height 23
click at [74, 193] on span "Виконані" at bounding box center [65, 199] width 40 height 12
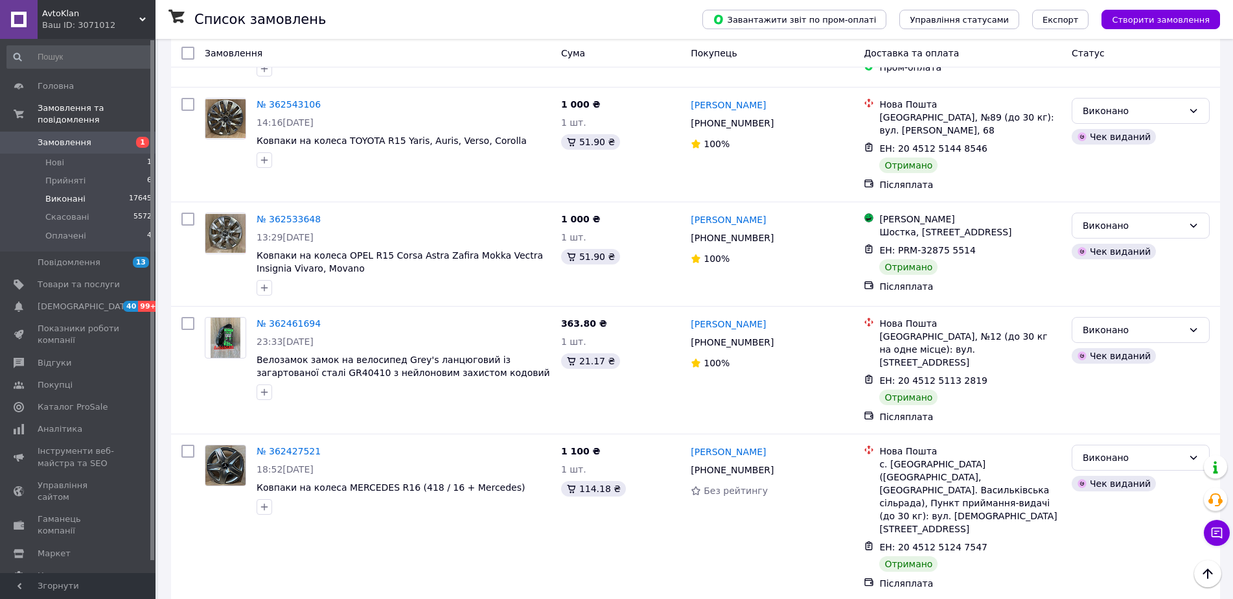
scroll to position [7155, 0]
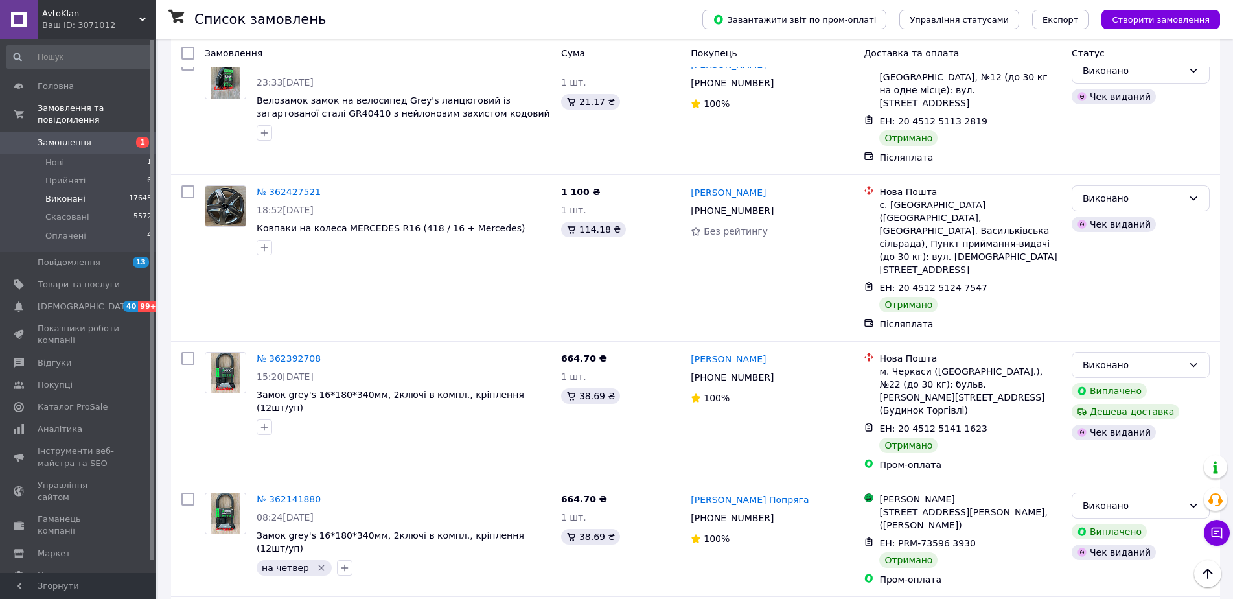
click at [141, 12] on div "AvtoKlan Ваш ID: 3071012" at bounding box center [97, 19] width 118 height 39
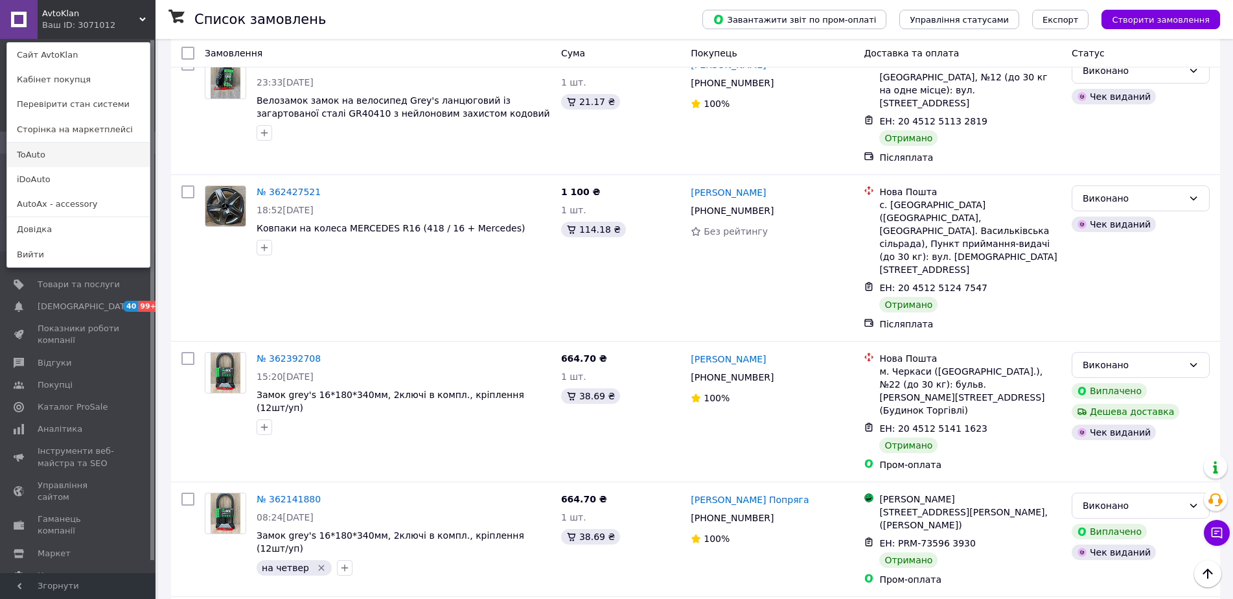
click at [42, 152] on link "ToAuto" at bounding box center [78, 155] width 143 height 25
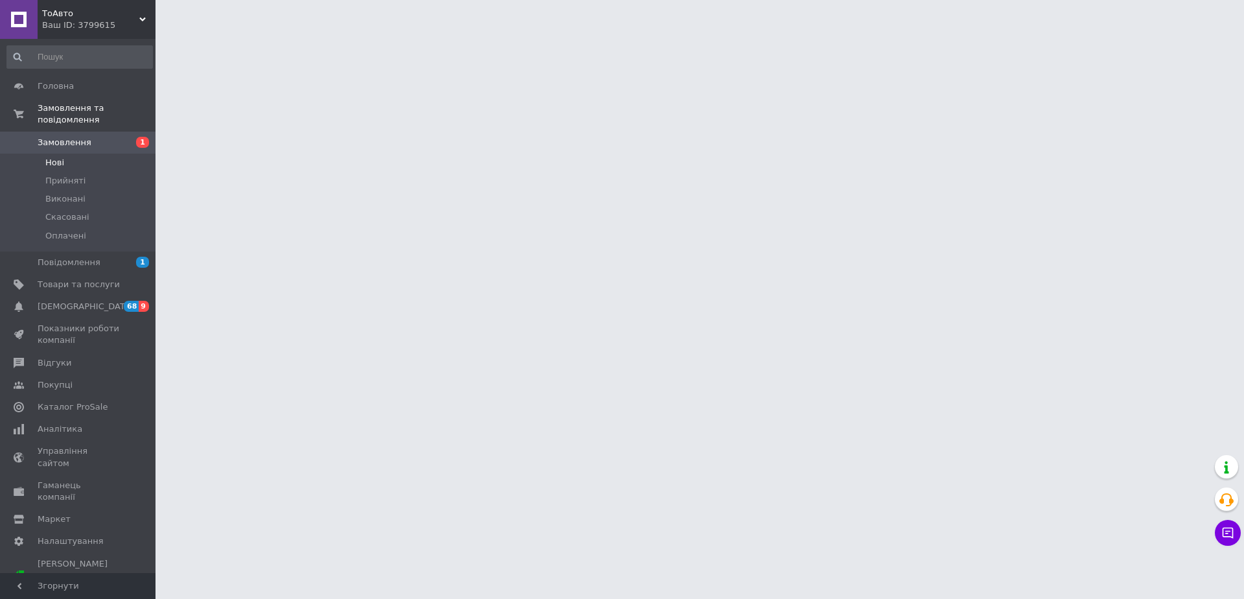
click at [62, 157] on span "Нові" at bounding box center [54, 163] width 19 height 12
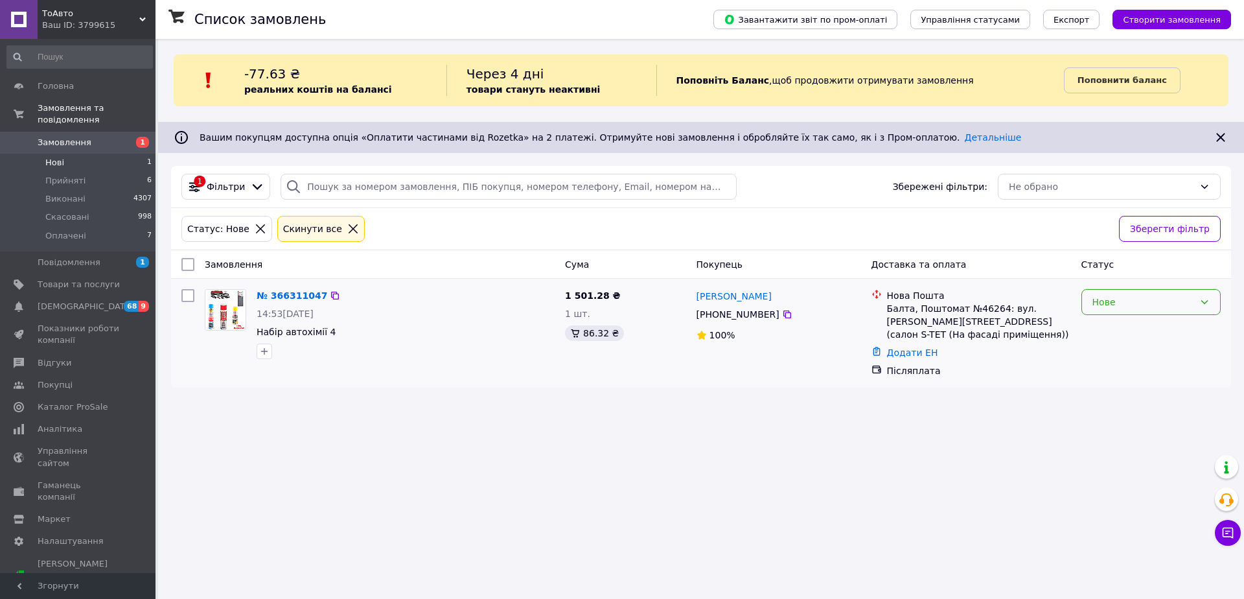
click at [1214, 298] on div "Нове" at bounding box center [1151, 302] width 139 height 26
click at [1106, 327] on li "Прийнято" at bounding box center [1151, 330] width 138 height 23
click at [281, 297] on link "№ 366311047" at bounding box center [289, 295] width 64 height 10
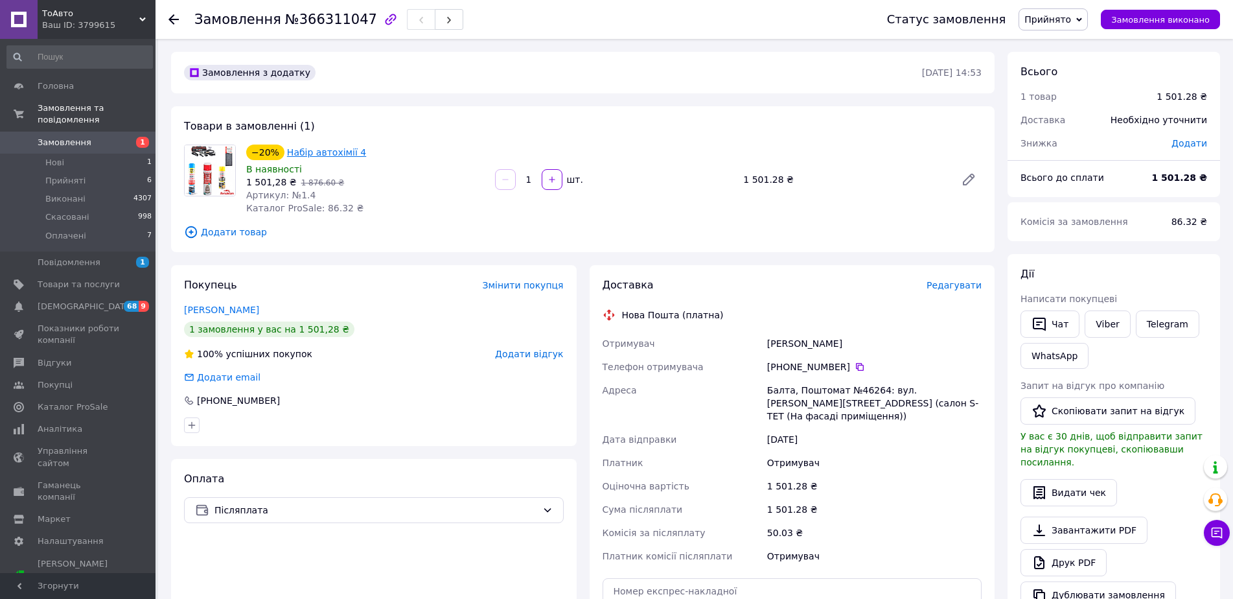
click at [317, 149] on link "Набір автохімії 4" at bounding box center [326, 152] width 79 height 10
click at [75, 193] on span "Виконані" at bounding box center [65, 199] width 40 height 12
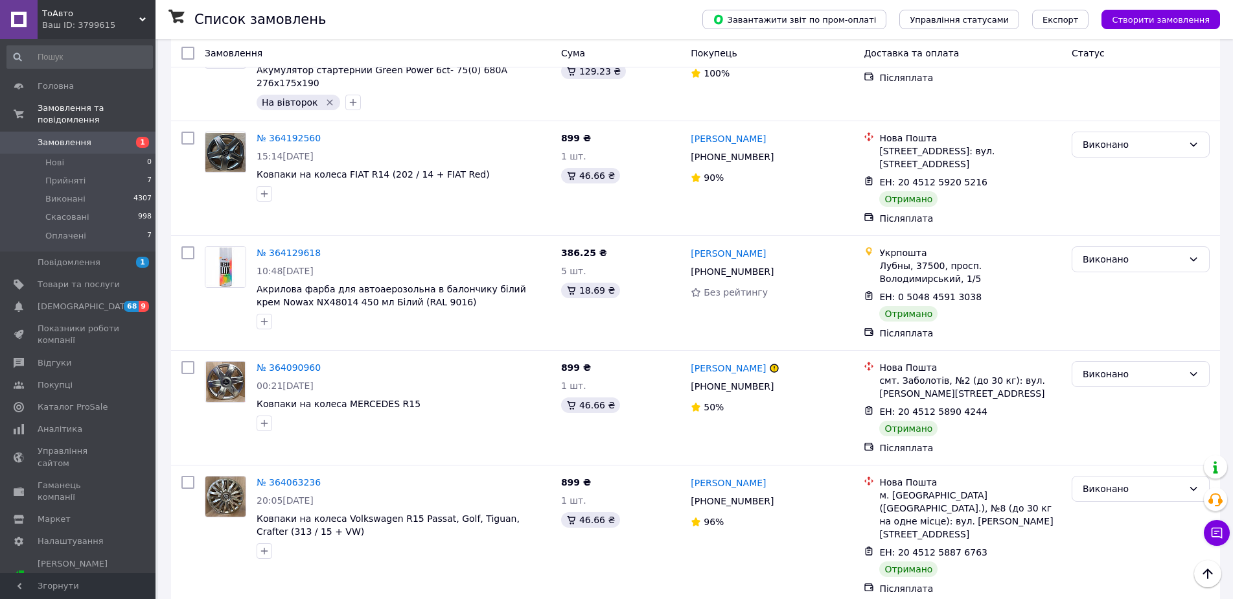
scroll to position [11235, 0]
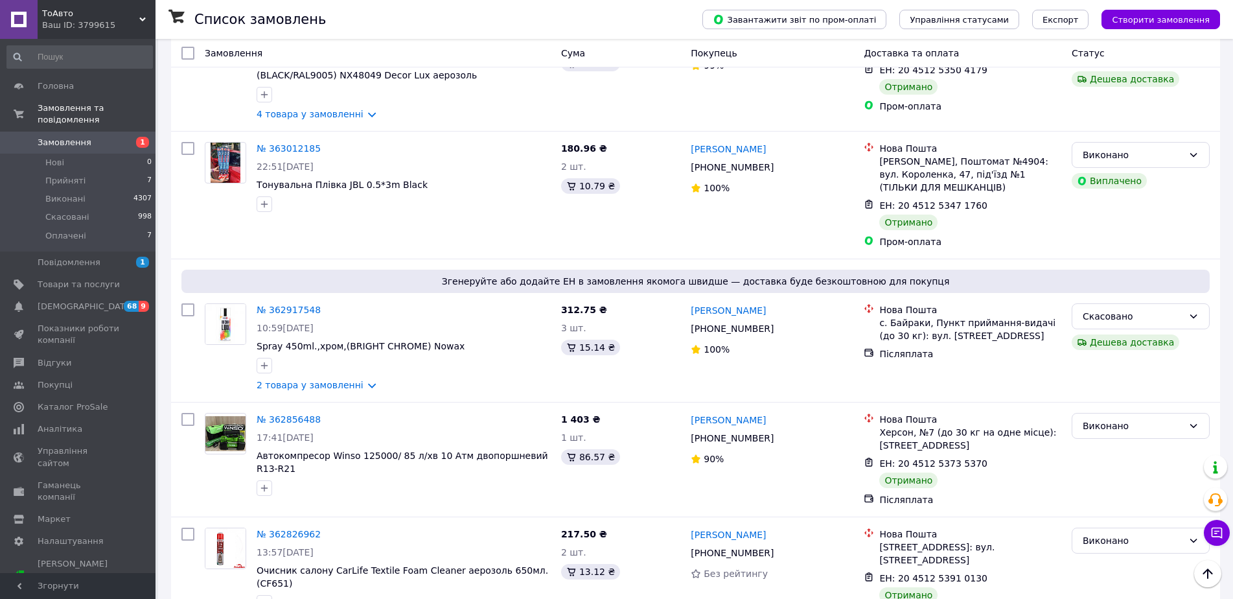
scroll to position [4233, 0]
